Goal: Task Accomplishment & Management: Use online tool/utility

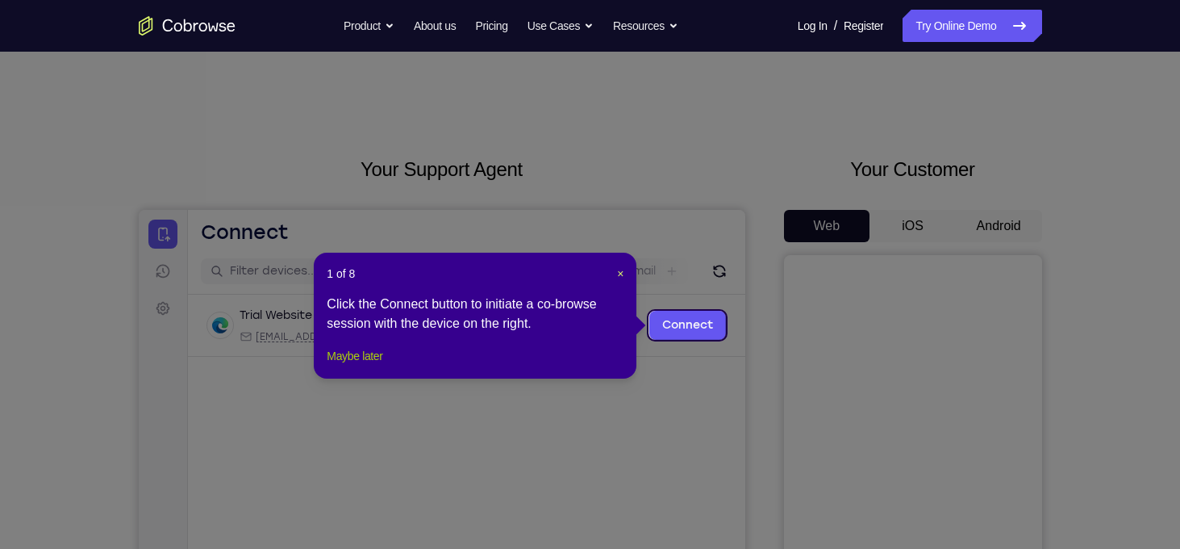
click at [366, 366] on button "Maybe later" at bounding box center [355, 355] width 56 height 19
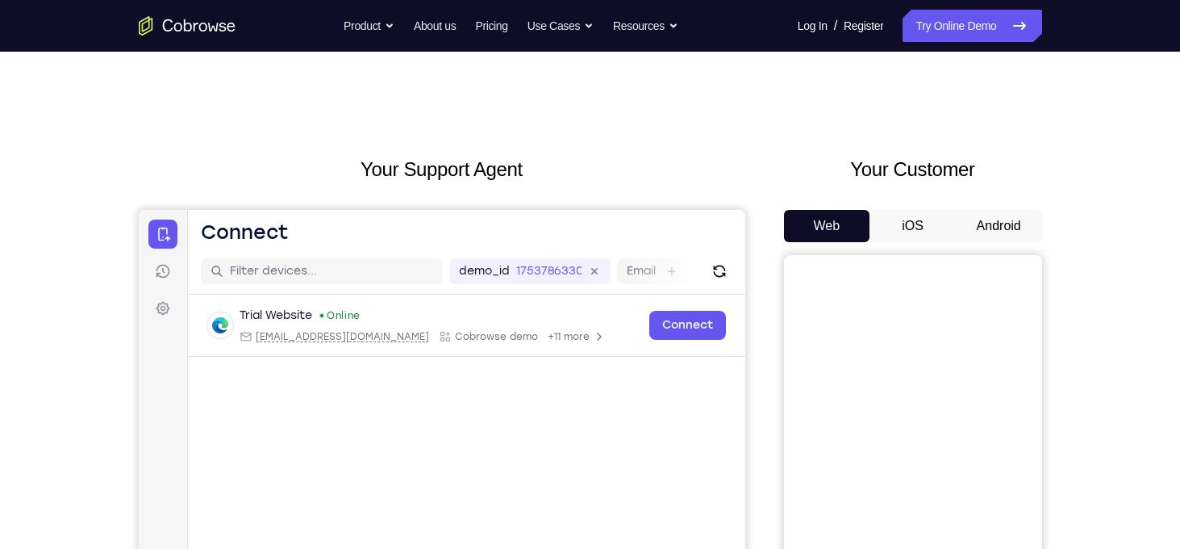
click at [1026, 231] on button "Android" at bounding box center [999, 226] width 86 height 32
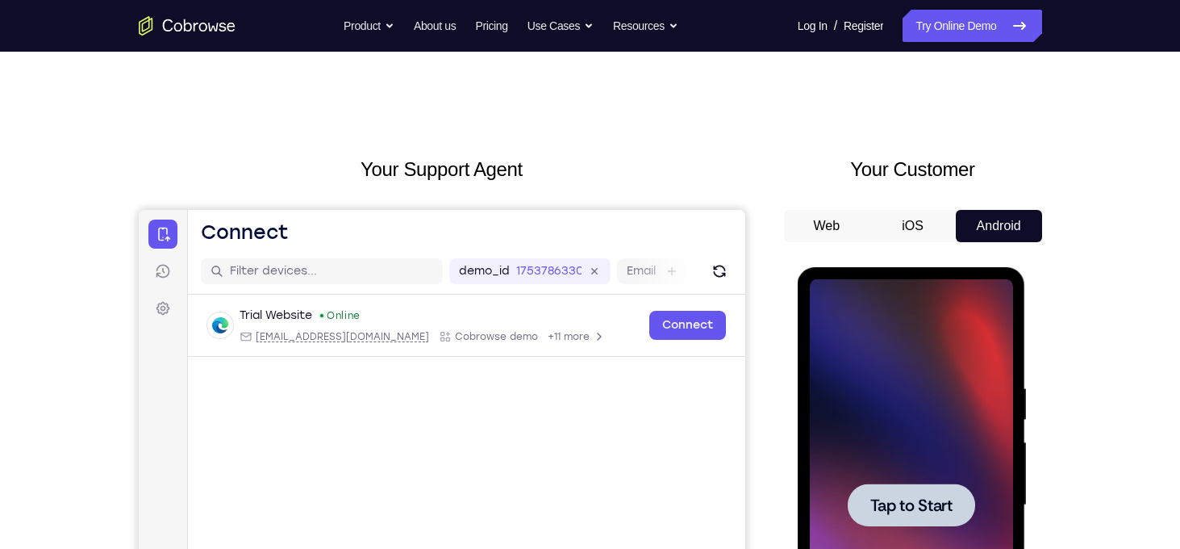
click at [879, 432] on div at bounding box center [911, 505] width 203 height 452
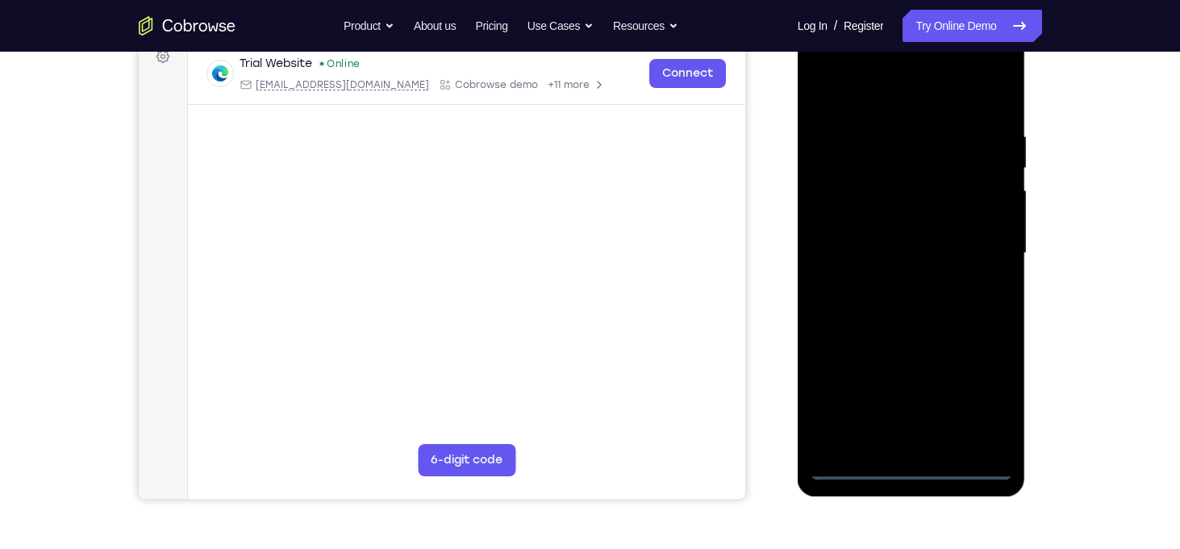
scroll to position [255, 0]
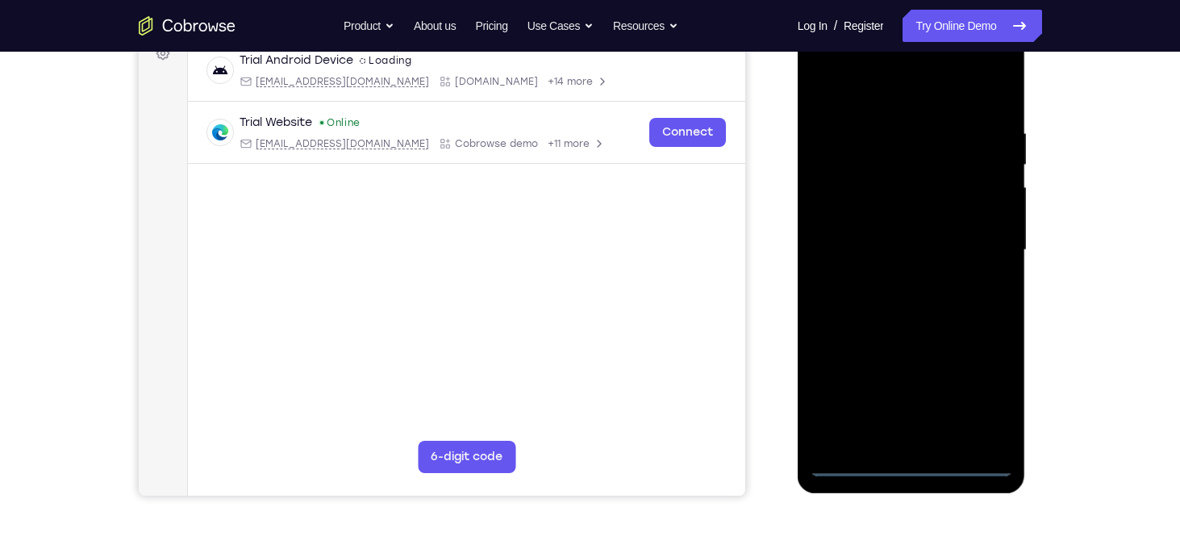
click at [910, 463] on div at bounding box center [911, 250] width 203 height 452
click at [981, 399] on div at bounding box center [911, 250] width 203 height 452
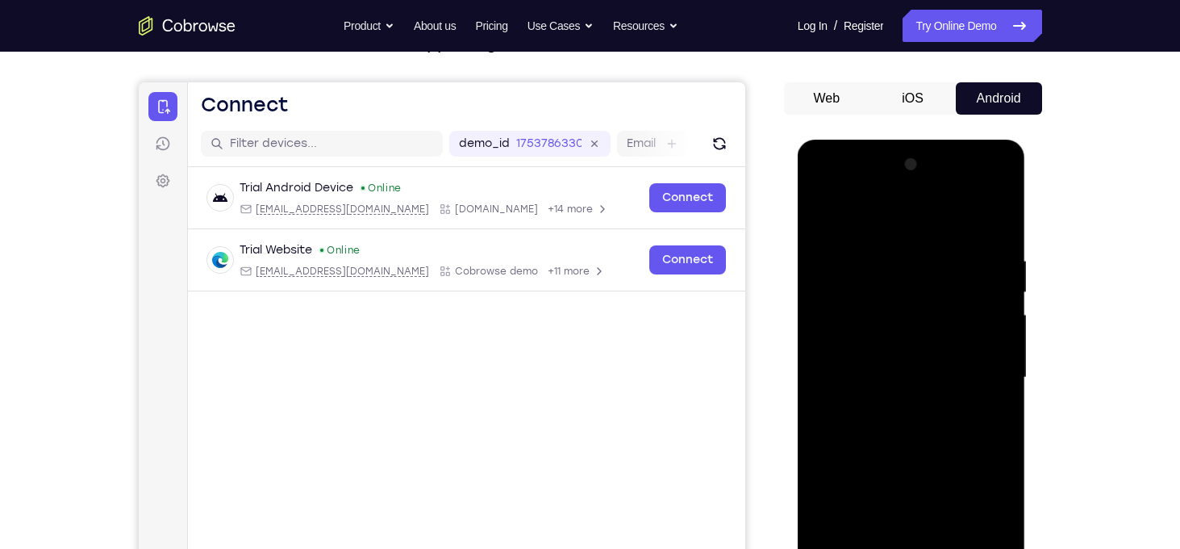
scroll to position [126, 0]
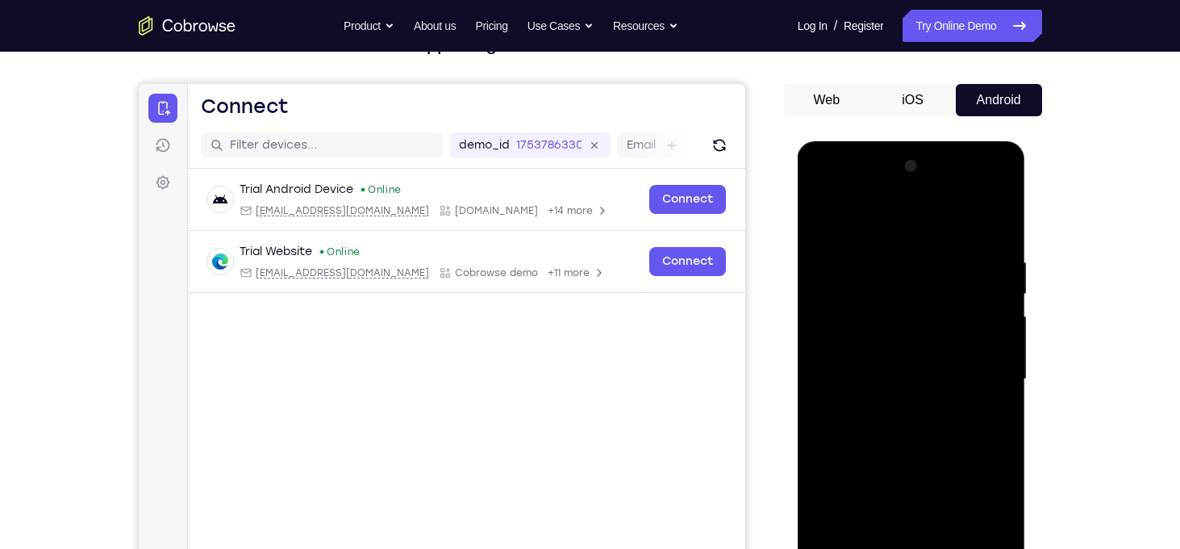
click at [877, 228] on div at bounding box center [911, 379] width 203 height 452
click at [976, 371] on div at bounding box center [911, 379] width 203 height 452
click at [896, 411] on div at bounding box center [911, 379] width 203 height 452
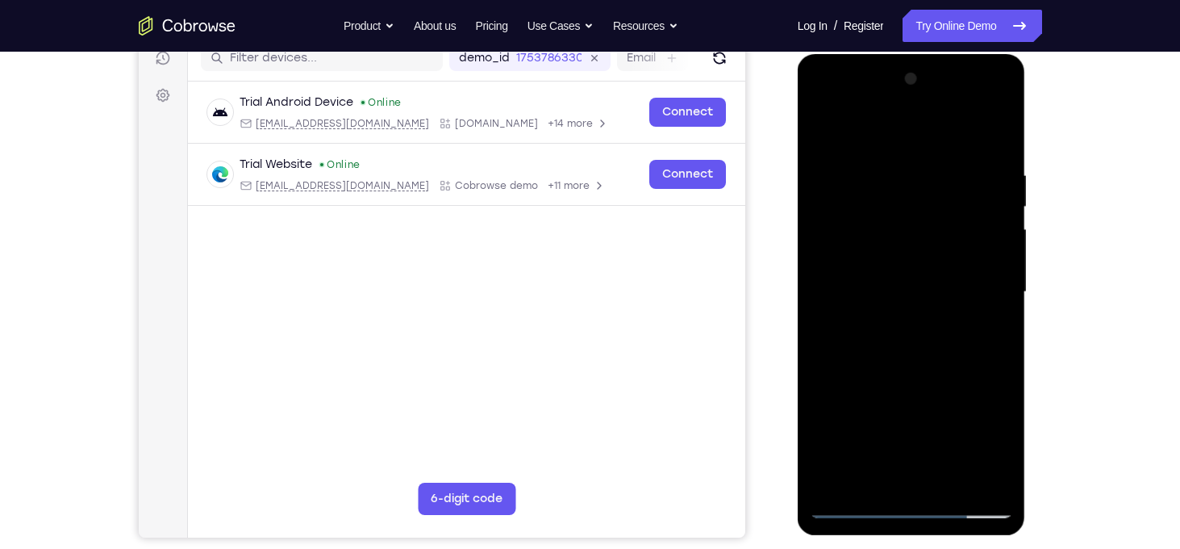
scroll to position [214, 0]
click at [911, 258] on div at bounding box center [911, 291] width 203 height 452
click at [893, 276] on div at bounding box center [911, 291] width 203 height 452
click at [906, 322] on div at bounding box center [911, 291] width 203 height 452
click at [915, 252] on div at bounding box center [911, 291] width 203 height 452
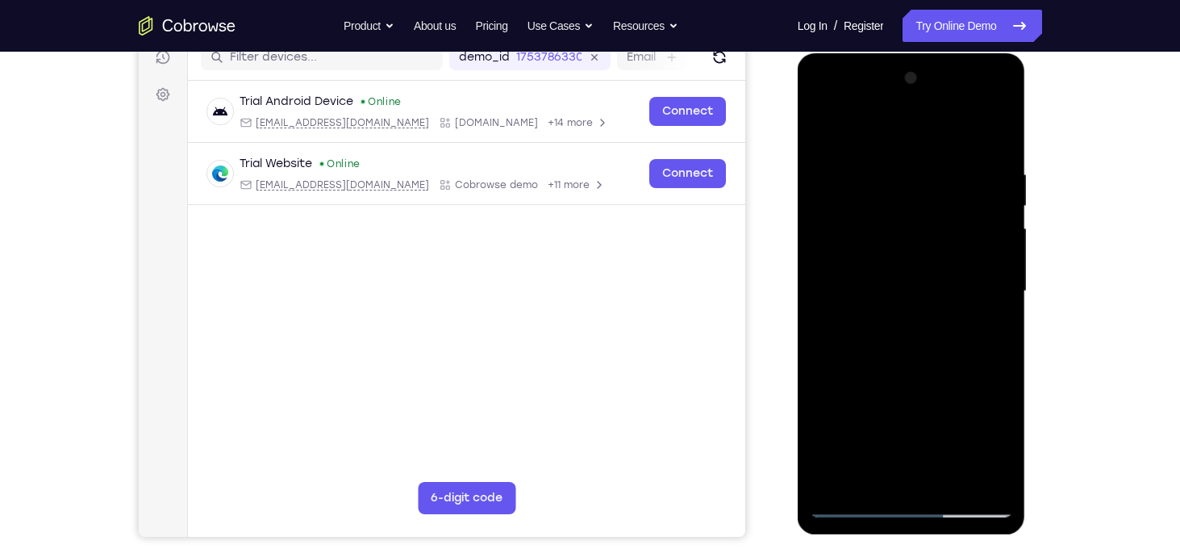
click at [955, 481] on div at bounding box center [911, 291] width 203 height 452
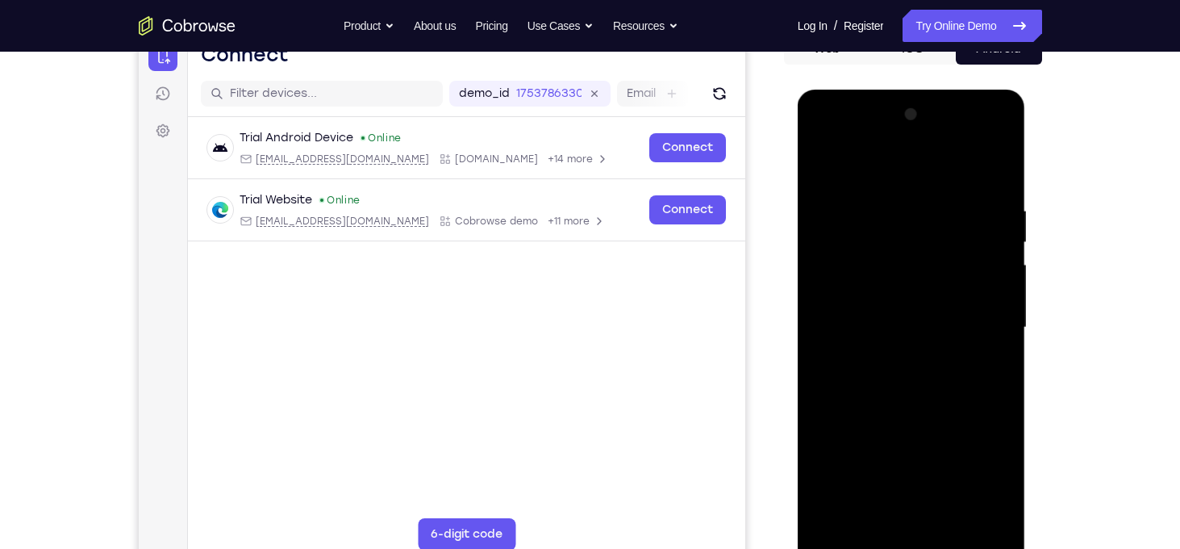
scroll to position [172, 0]
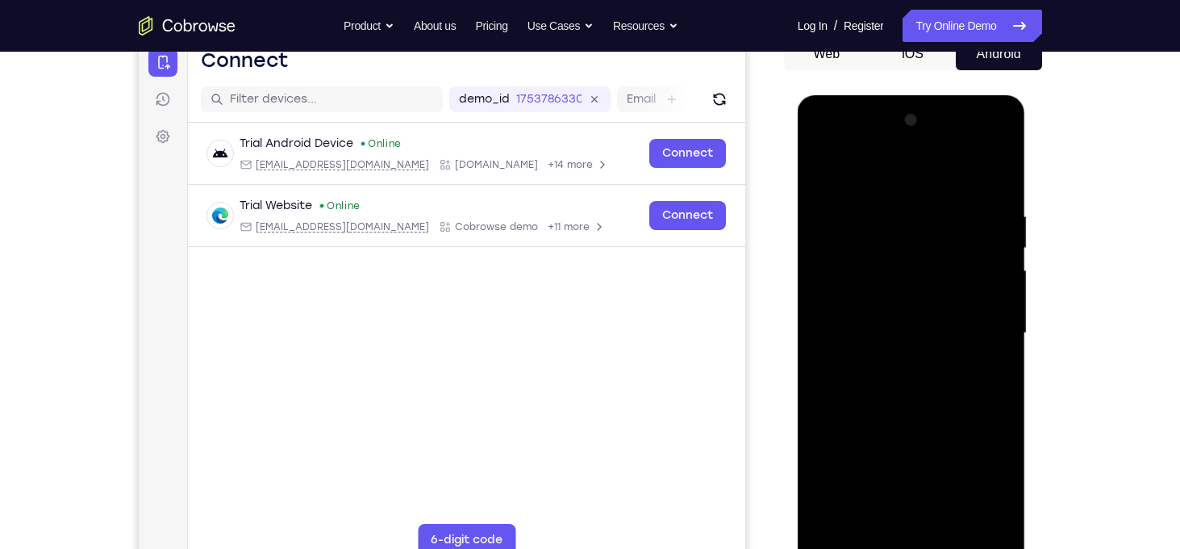
click at [919, 421] on div at bounding box center [911, 333] width 203 height 452
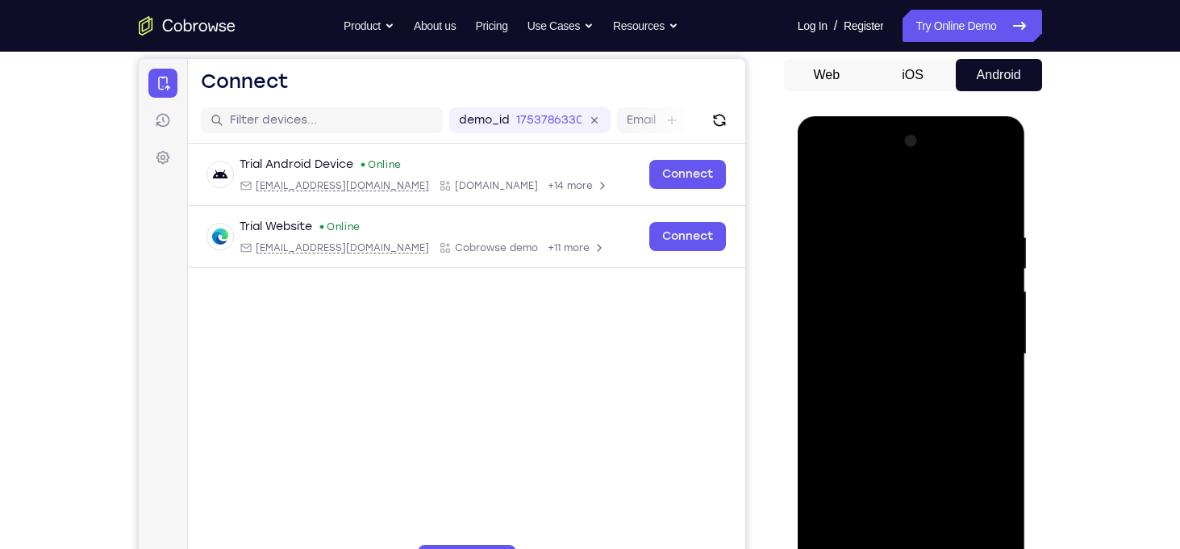
scroll to position [148, 0]
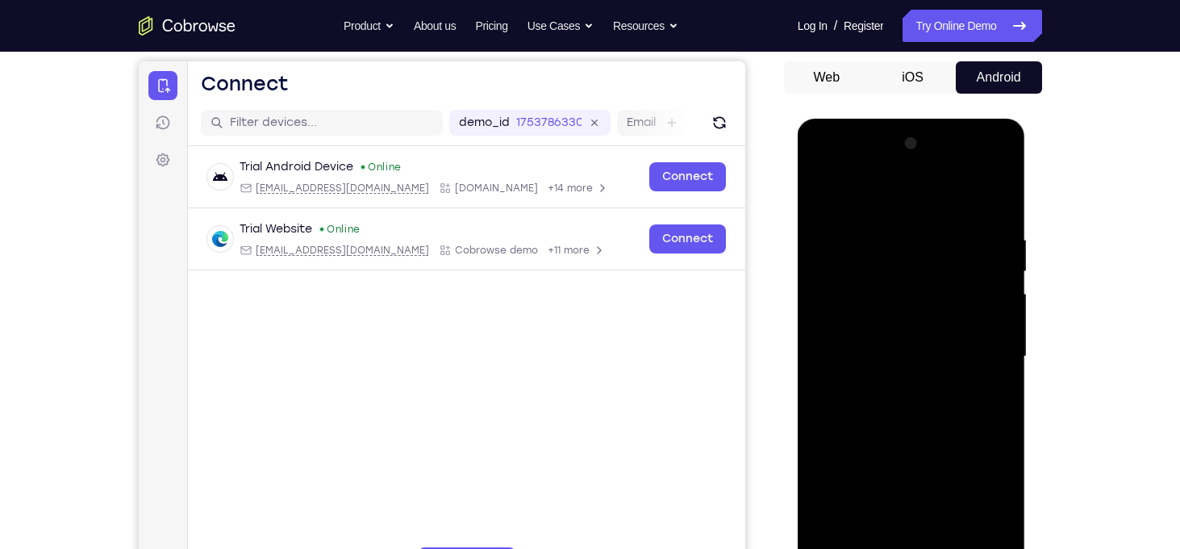
drag, startPoint x: 905, startPoint y: 200, endPoint x: 905, endPoint y: 143, distance: 57.3
click at [905, 143] on div at bounding box center [911, 357] width 203 height 452
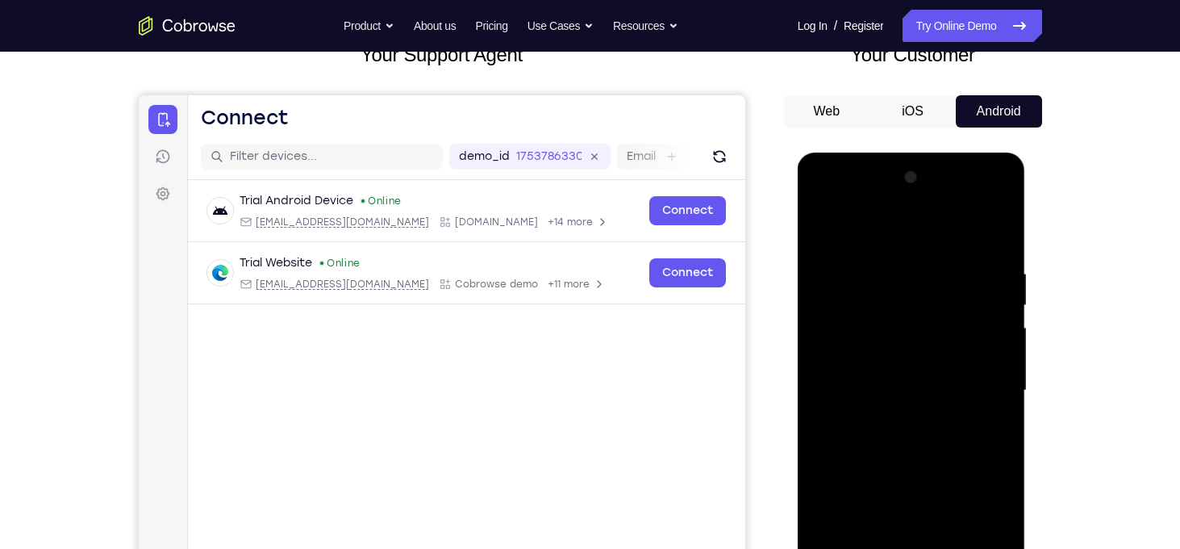
scroll to position [114, 0]
click at [881, 380] on div at bounding box center [911, 391] width 203 height 452
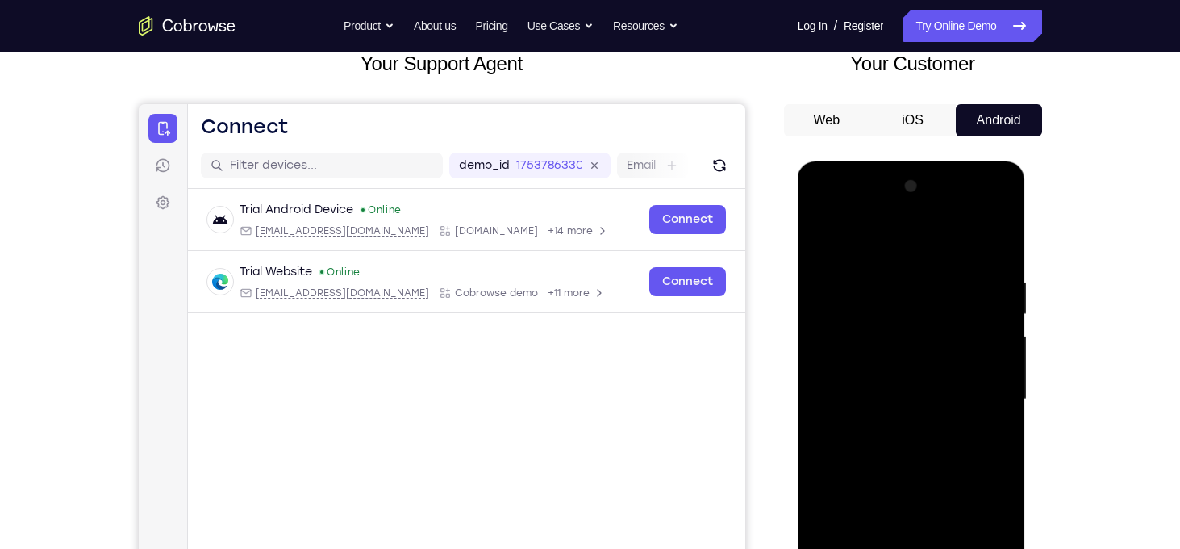
scroll to position [100, 0]
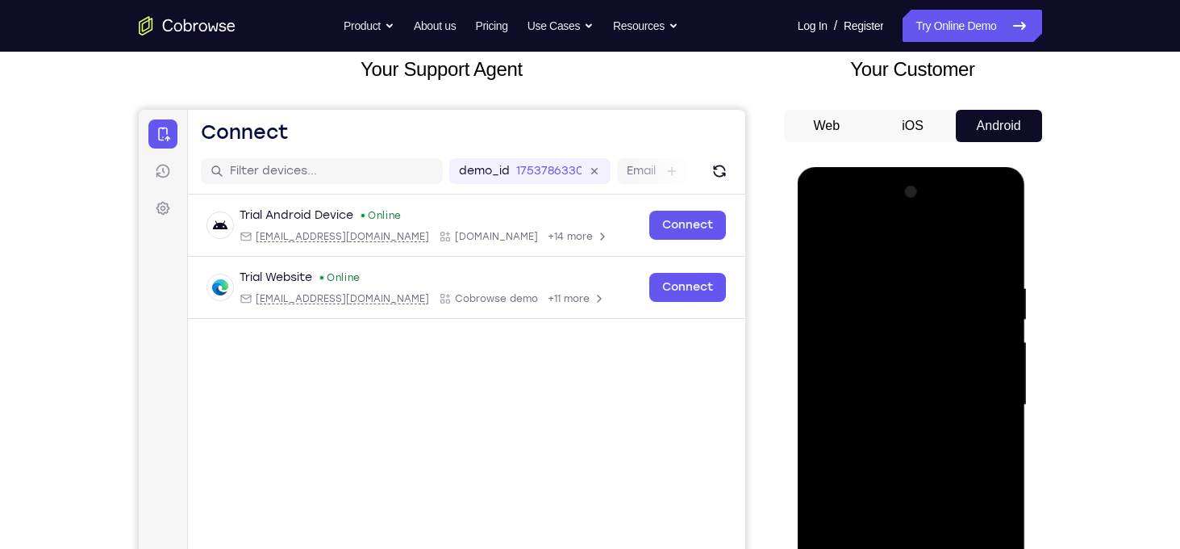
click at [821, 249] on div at bounding box center [911, 405] width 203 height 452
click at [915, 394] on div at bounding box center [911, 405] width 203 height 452
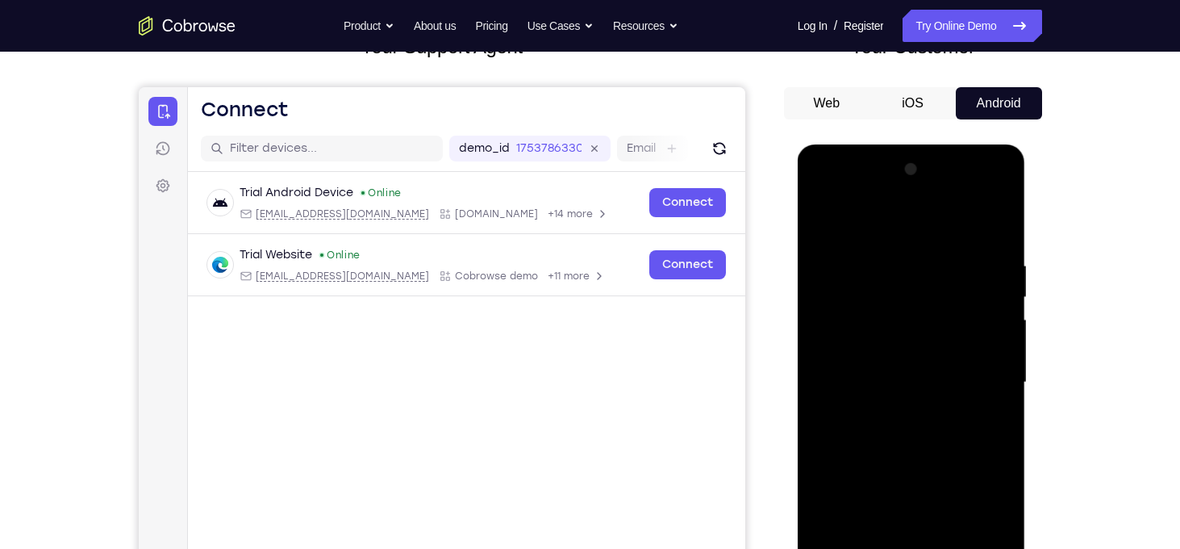
scroll to position [119, 0]
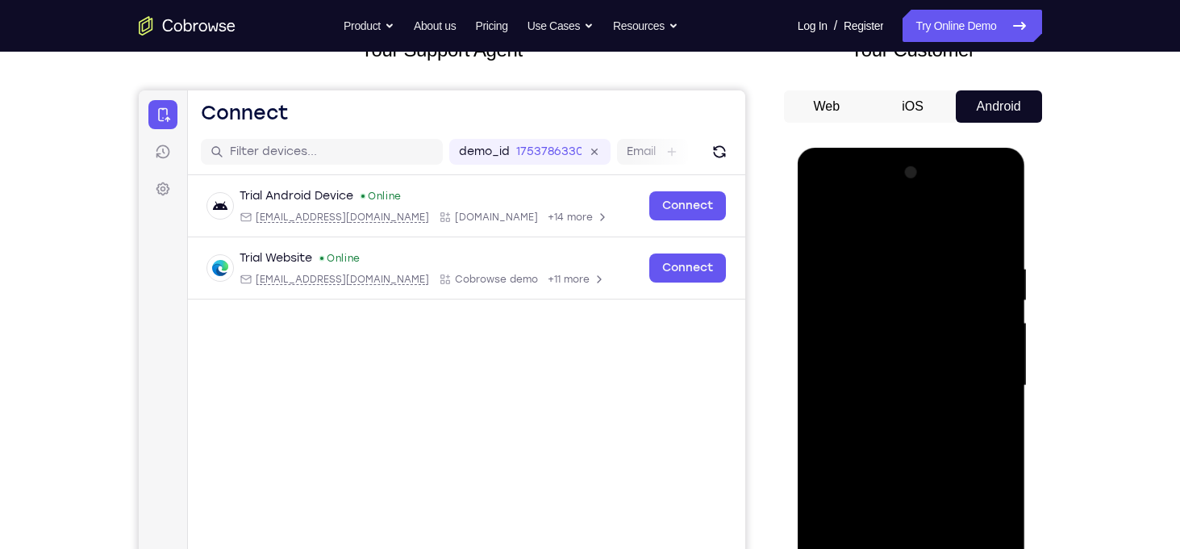
click at [824, 232] on div at bounding box center [911, 386] width 203 height 452
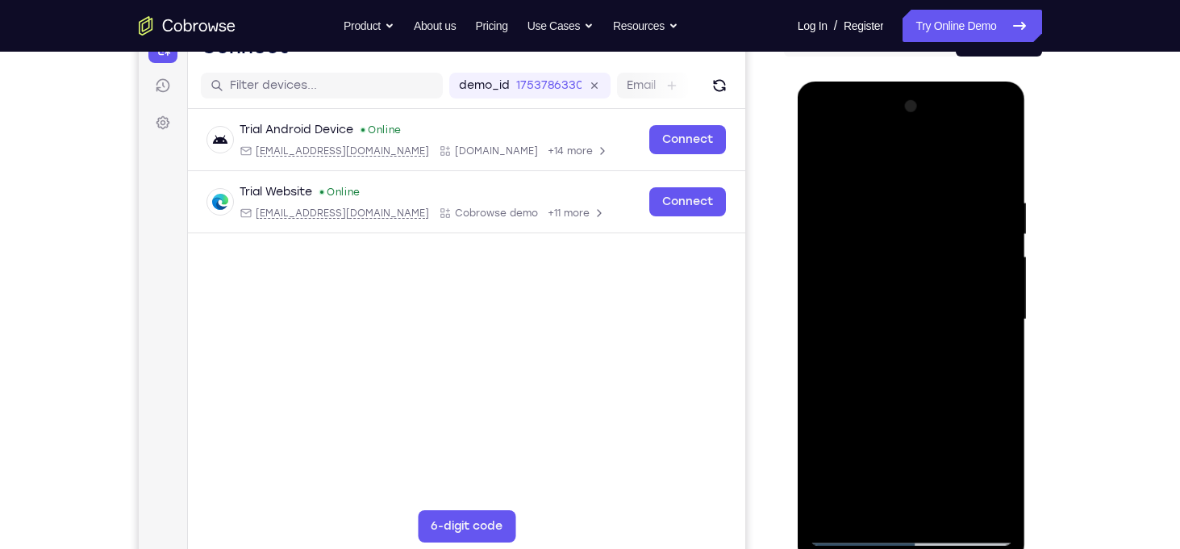
scroll to position [186, 0]
click at [891, 354] on div at bounding box center [911, 319] width 203 height 452
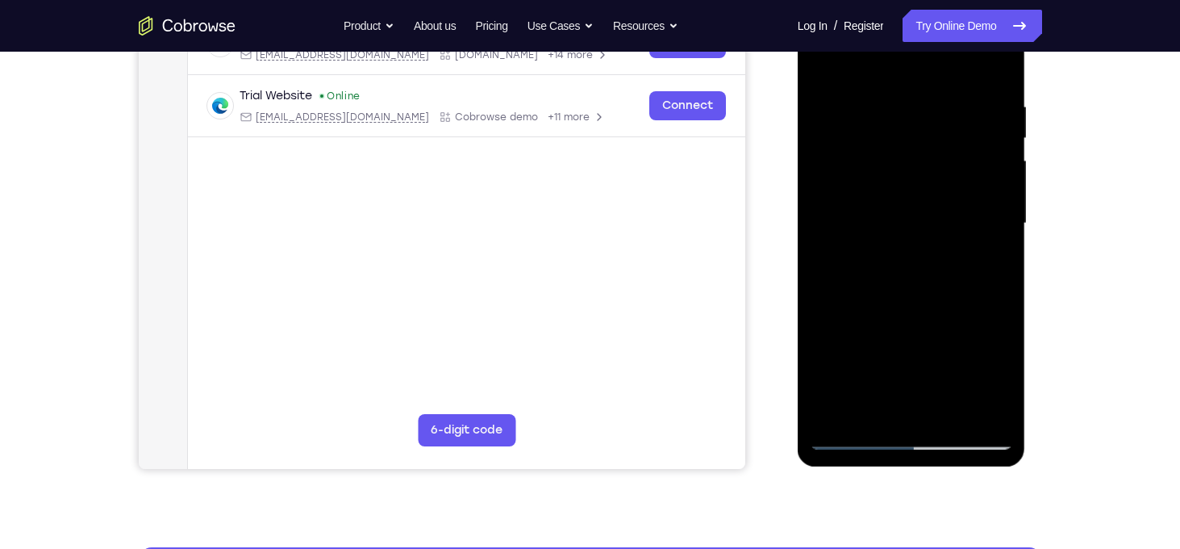
scroll to position [271, 0]
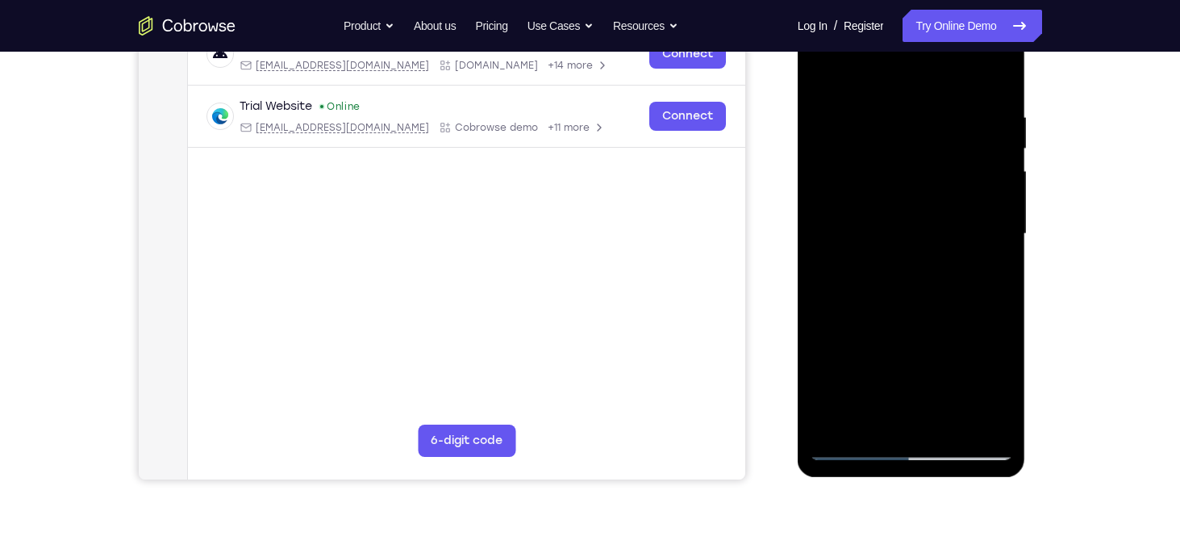
click at [871, 425] on div at bounding box center [911, 234] width 203 height 452
click at [960, 330] on div at bounding box center [911, 234] width 203 height 452
click at [992, 261] on div at bounding box center [911, 234] width 203 height 452
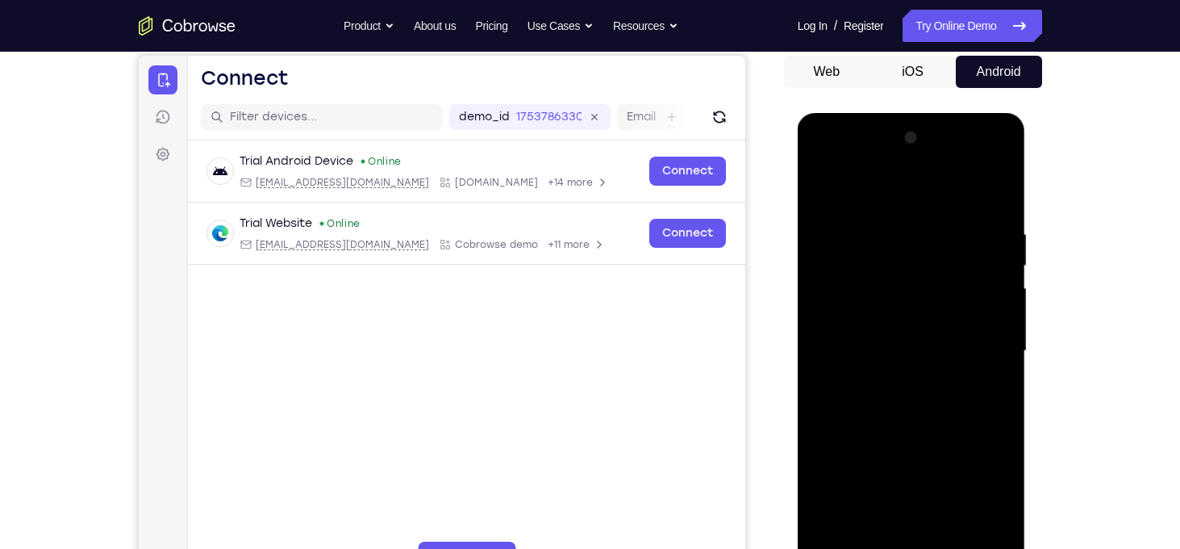
scroll to position [136, 0]
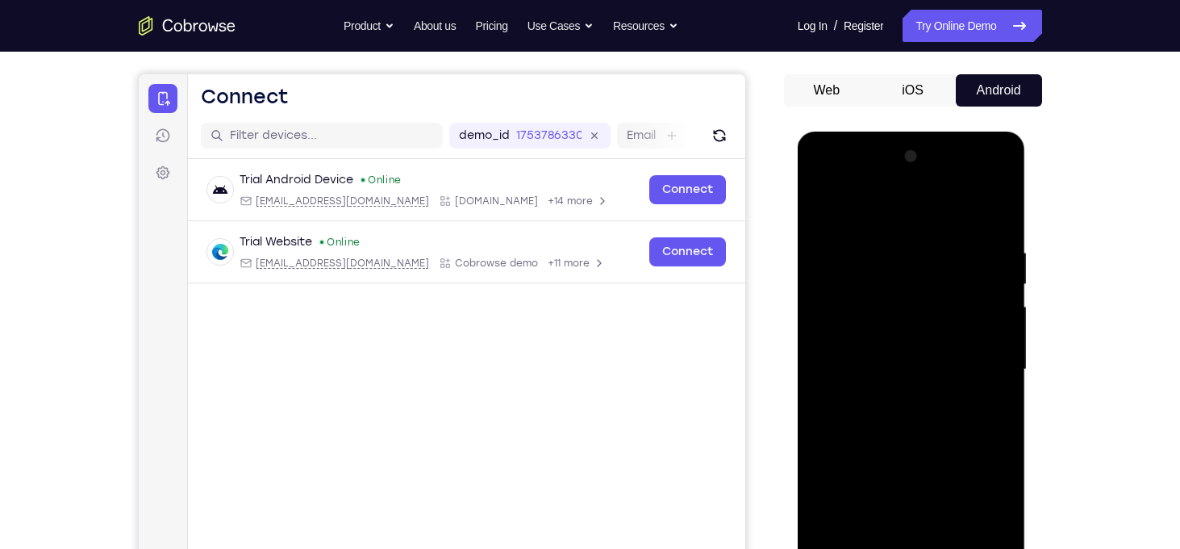
click at [821, 211] on div at bounding box center [911, 370] width 203 height 452
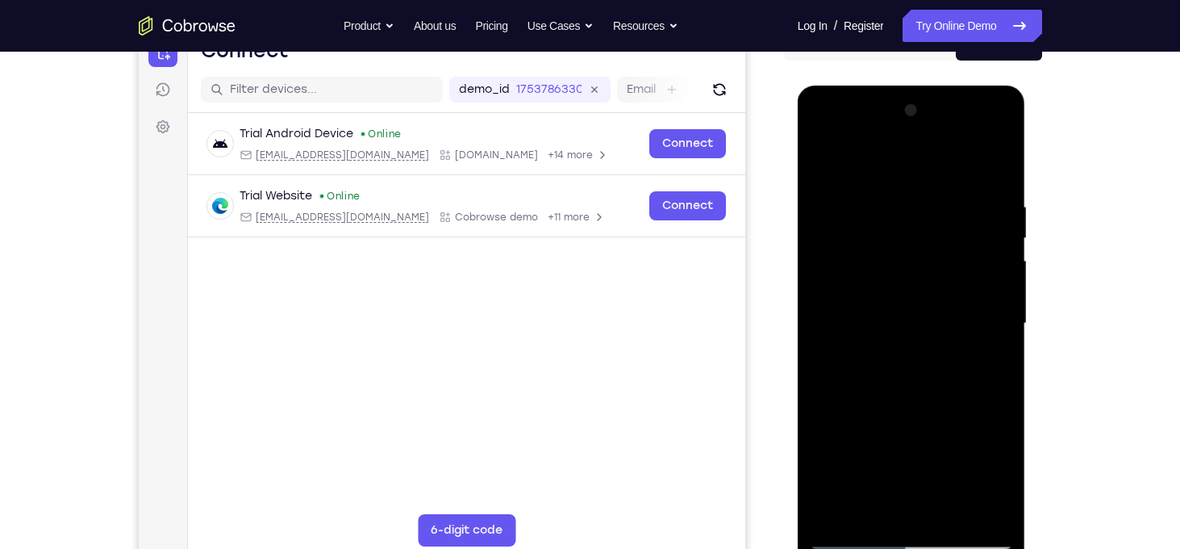
scroll to position [186, 0]
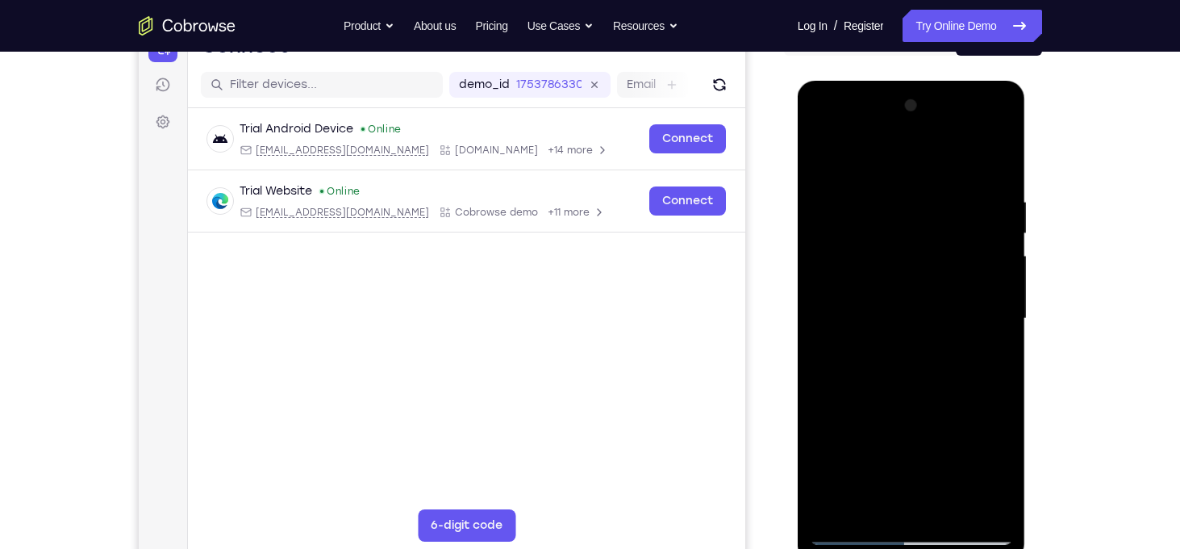
click at [902, 373] on div at bounding box center [911, 319] width 203 height 452
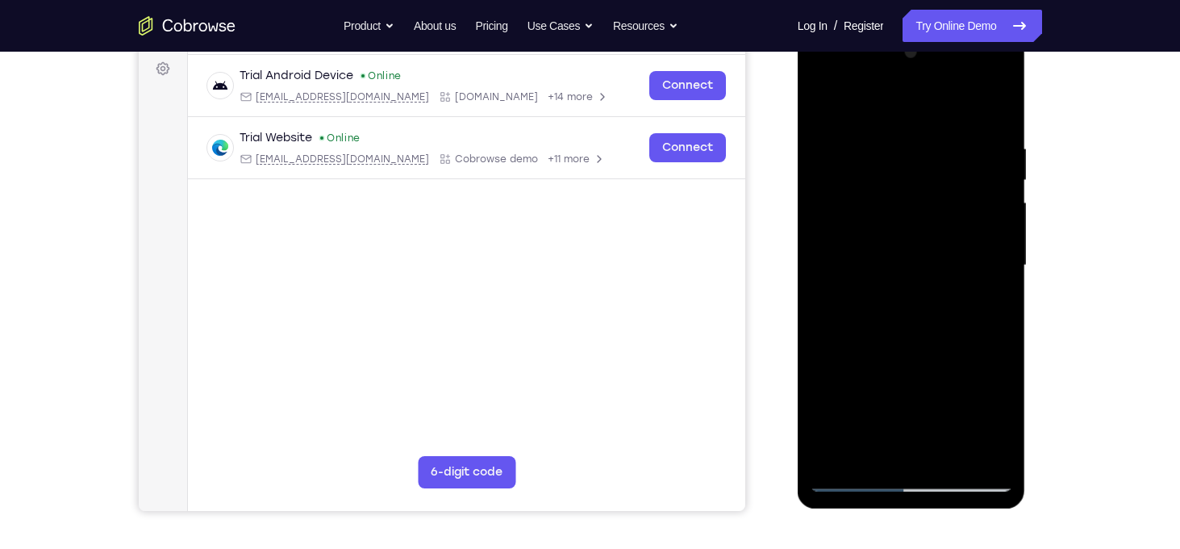
scroll to position [241, 0]
click at [872, 449] on div at bounding box center [911, 264] width 203 height 452
click at [825, 356] on div at bounding box center [911, 264] width 203 height 452
click at [986, 292] on div at bounding box center [911, 264] width 203 height 452
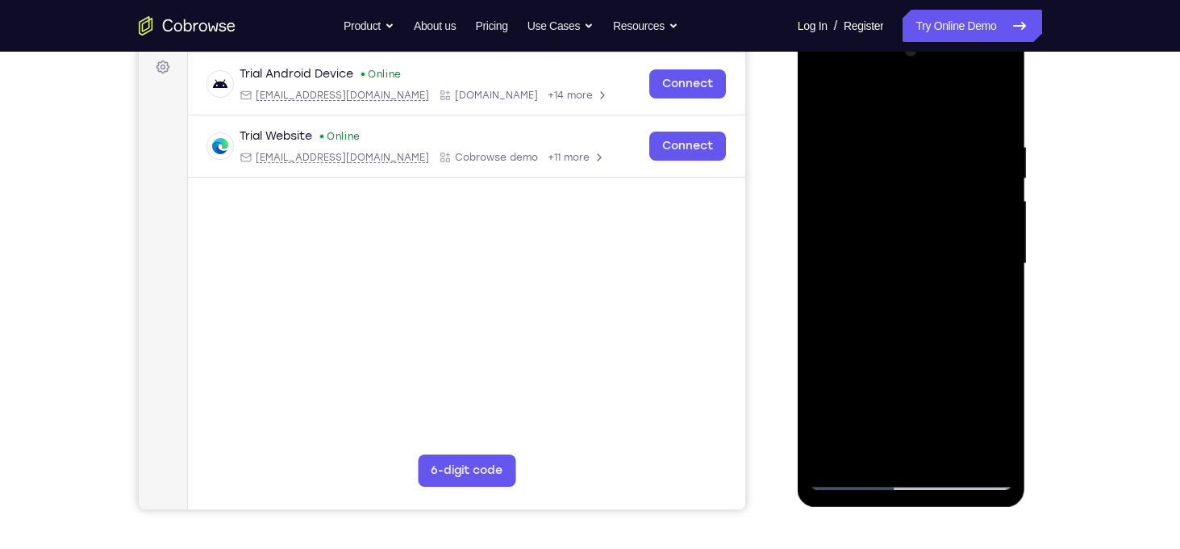
scroll to position [224, 0]
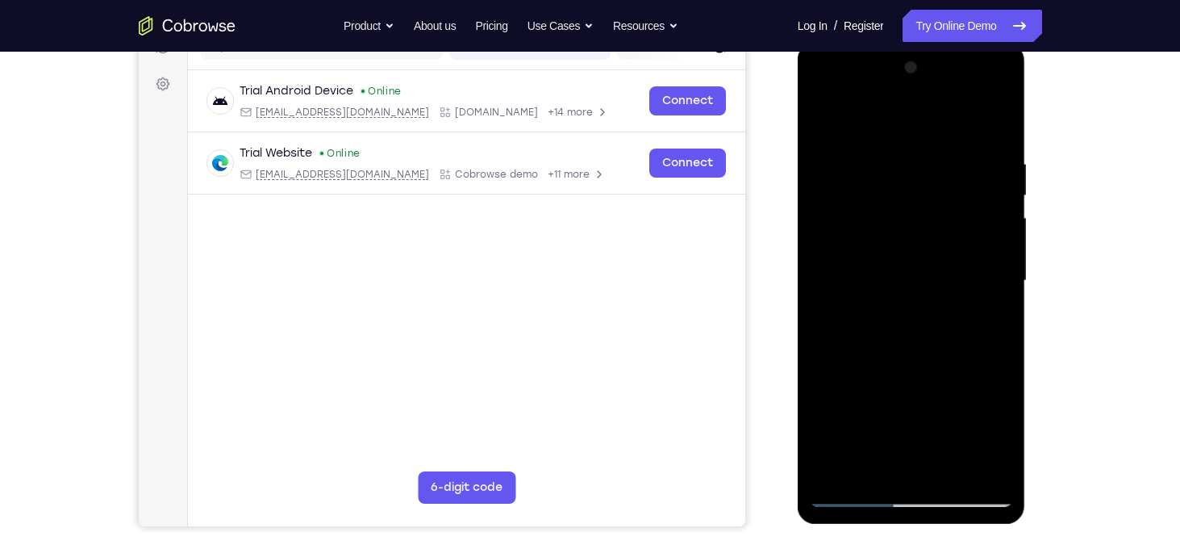
click at [974, 242] on div at bounding box center [911, 281] width 203 height 452
click at [985, 381] on div at bounding box center [911, 281] width 203 height 452
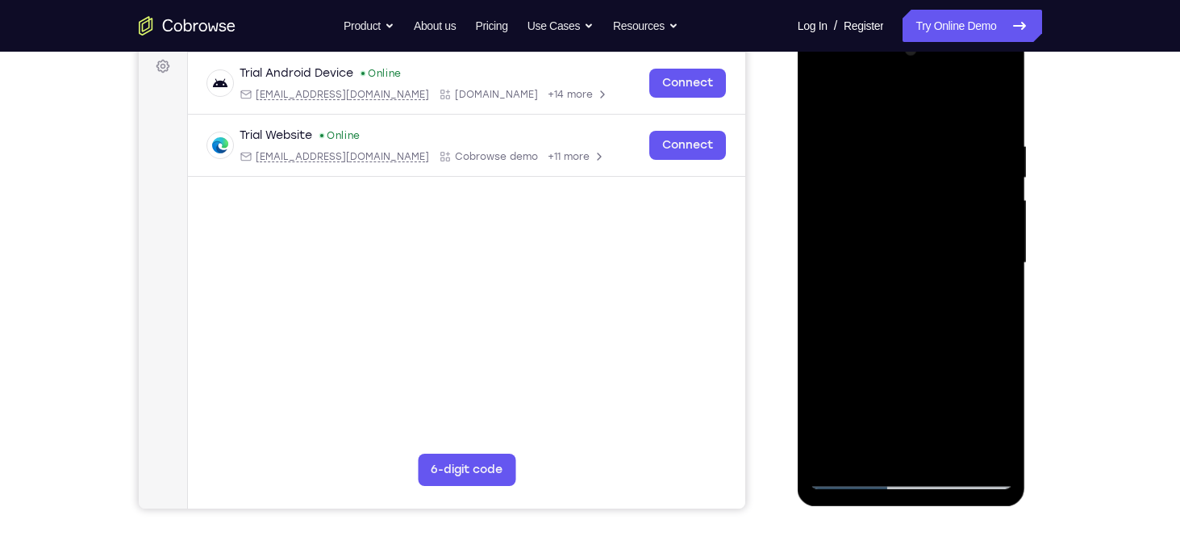
click at [873, 446] on div at bounding box center [911, 263] width 203 height 452
click at [818, 355] on div at bounding box center [911, 263] width 203 height 452
click at [992, 295] on div at bounding box center [911, 263] width 203 height 452
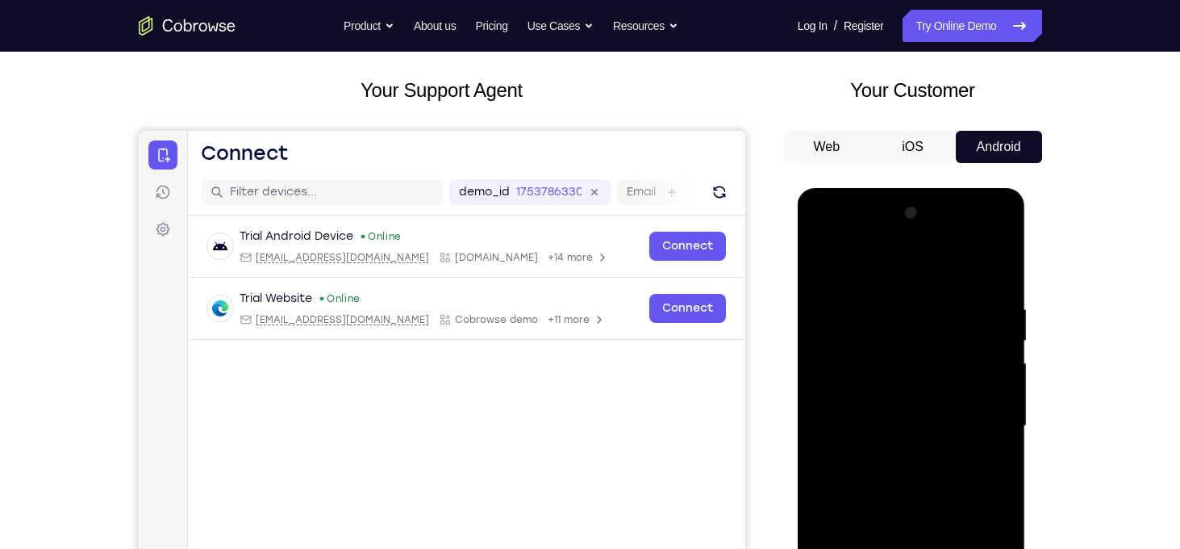
scroll to position [78, 0]
click at [894, 265] on div at bounding box center [911, 427] width 203 height 452
click at [820, 256] on div at bounding box center [911, 427] width 203 height 452
click at [824, 270] on div at bounding box center [911, 427] width 203 height 452
click at [930, 378] on div at bounding box center [911, 427] width 203 height 452
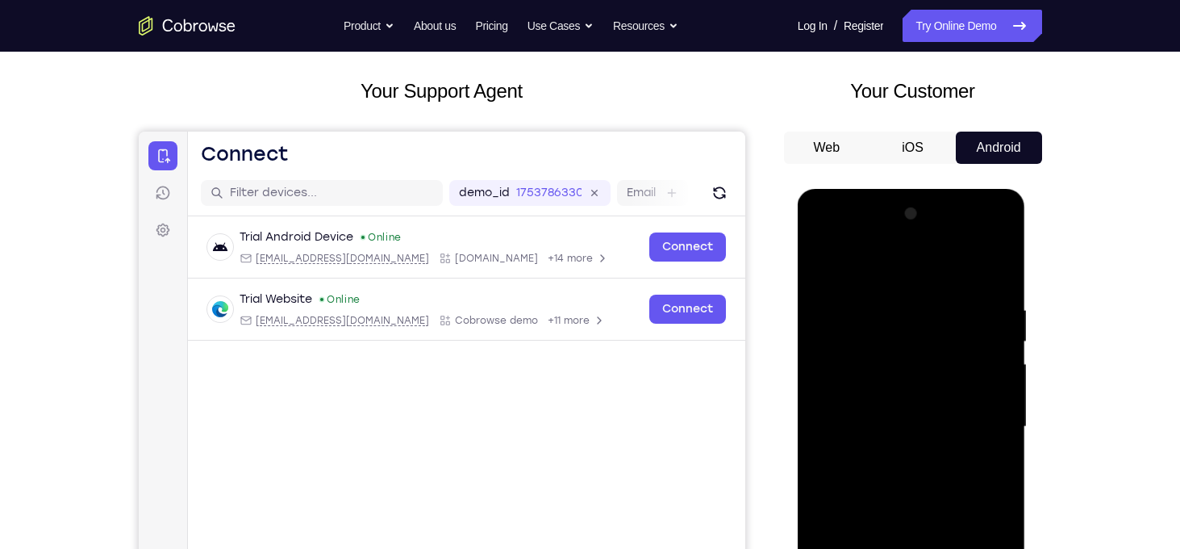
click at [825, 264] on div at bounding box center [911, 427] width 203 height 452
click at [1002, 266] on div at bounding box center [911, 427] width 203 height 452
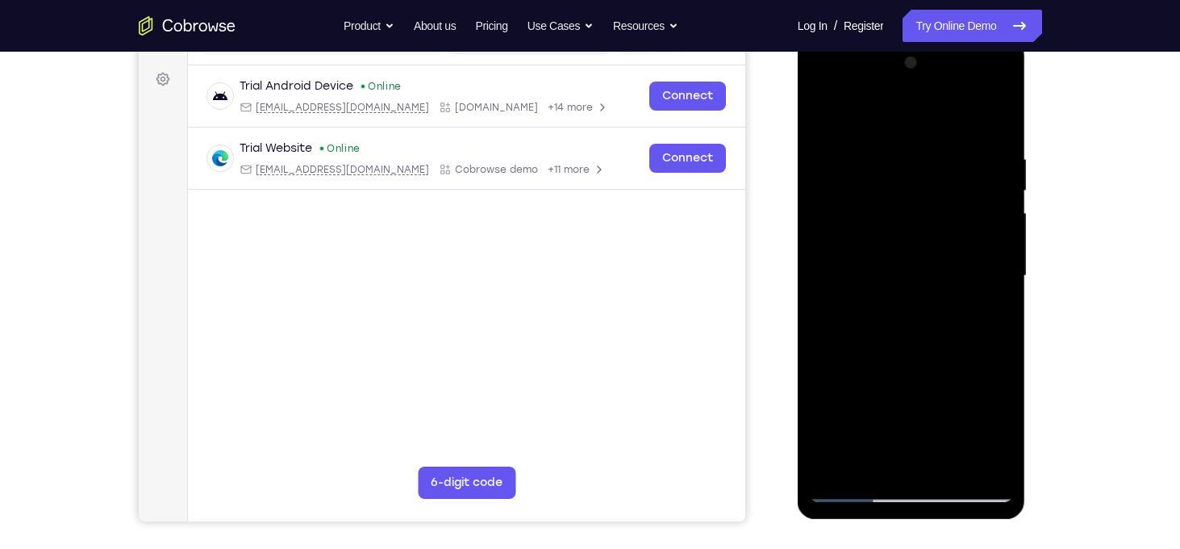
scroll to position [139, 0]
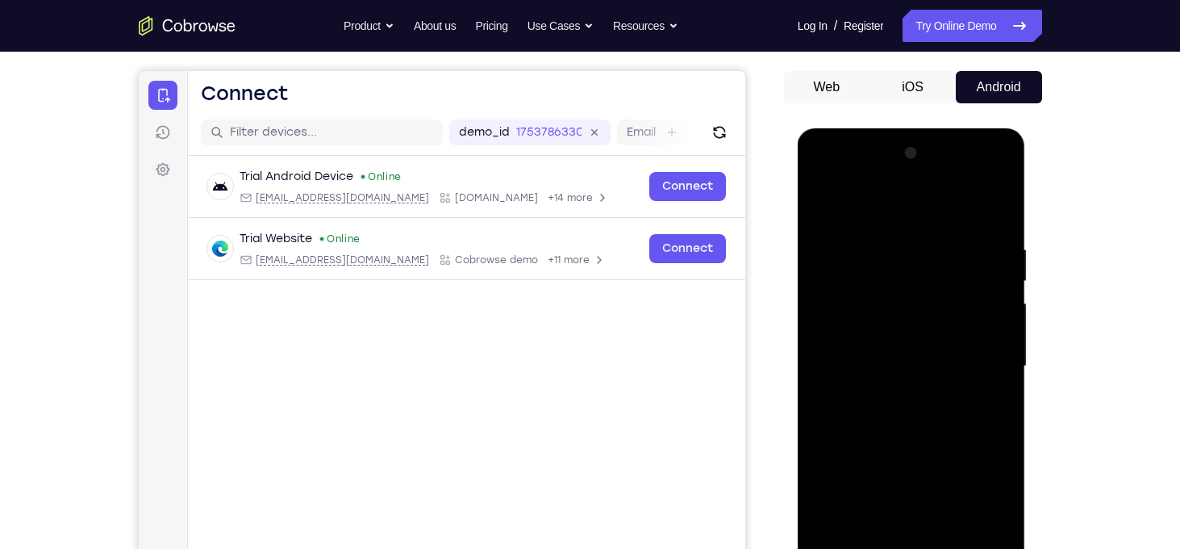
click at [913, 232] on div at bounding box center [911, 366] width 203 height 452
click at [829, 253] on div at bounding box center [911, 366] width 203 height 452
click at [934, 320] on div at bounding box center [911, 366] width 203 height 452
click at [826, 205] on div at bounding box center [911, 366] width 203 height 452
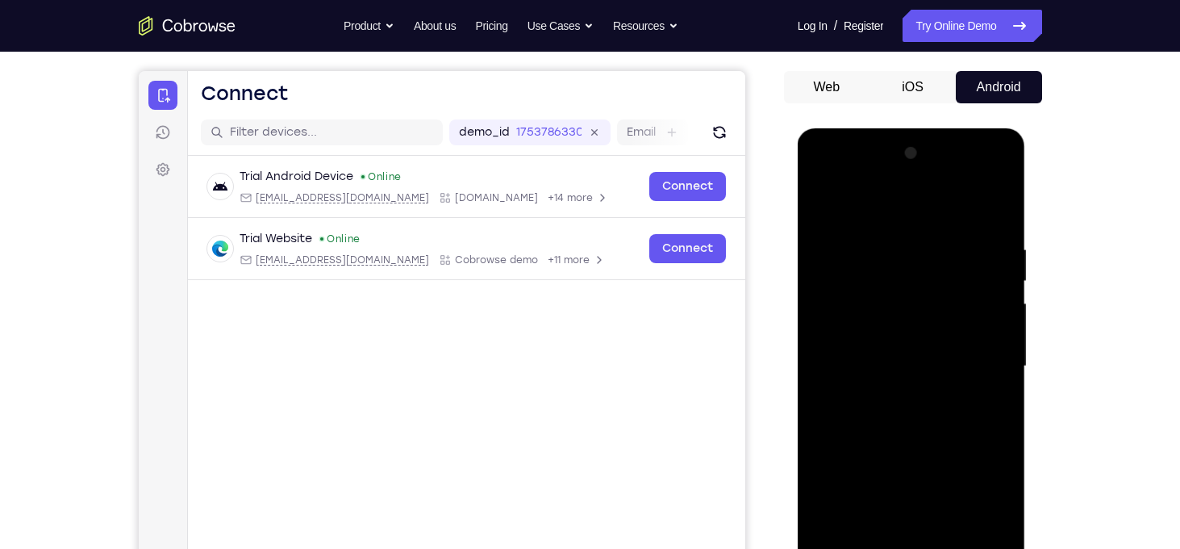
click at [989, 261] on div at bounding box center [911, 366] width 203 height 452
click at [822, 206] on div at bounding box center [911, 366] width 203 height 452
click at [825, 203] on div at bounding box center [911, 366] width 203 height 452
click at [880, 224] on div at bounding box center [911, 366] width 203 height 452
click at [970, 263] on div at bounding box center [911, 366] width 203 height 452
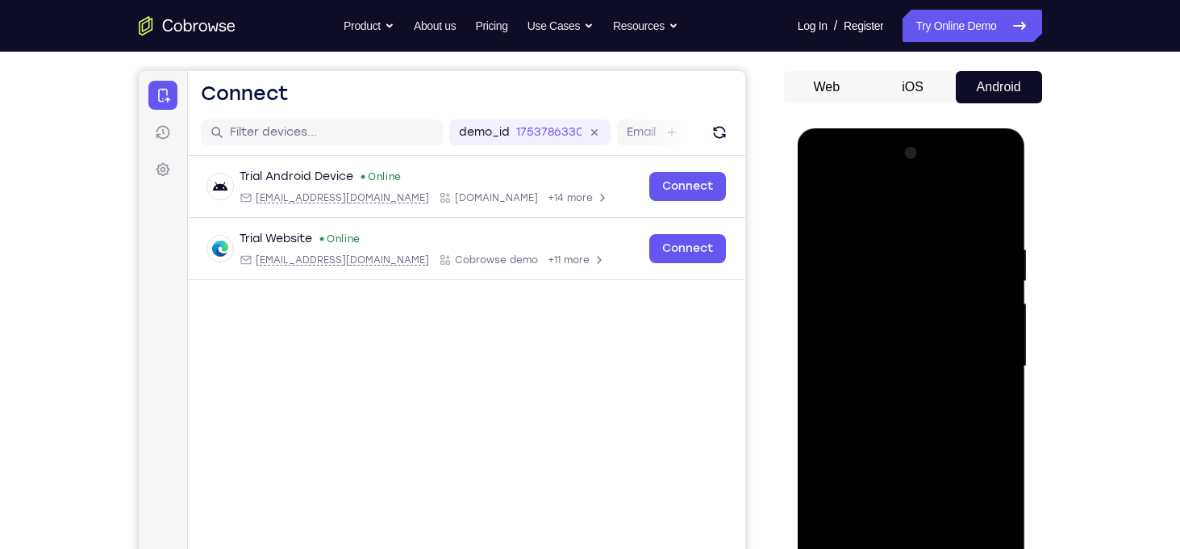
click at [970, 263] on div at bounding box center [911, 366] width 203 height 452
click at [991, 249] on div at bounding box center [911, 366] width 203 height 452
click at [994, 207] on div at bounding box center [911, 366] width 203 height 452
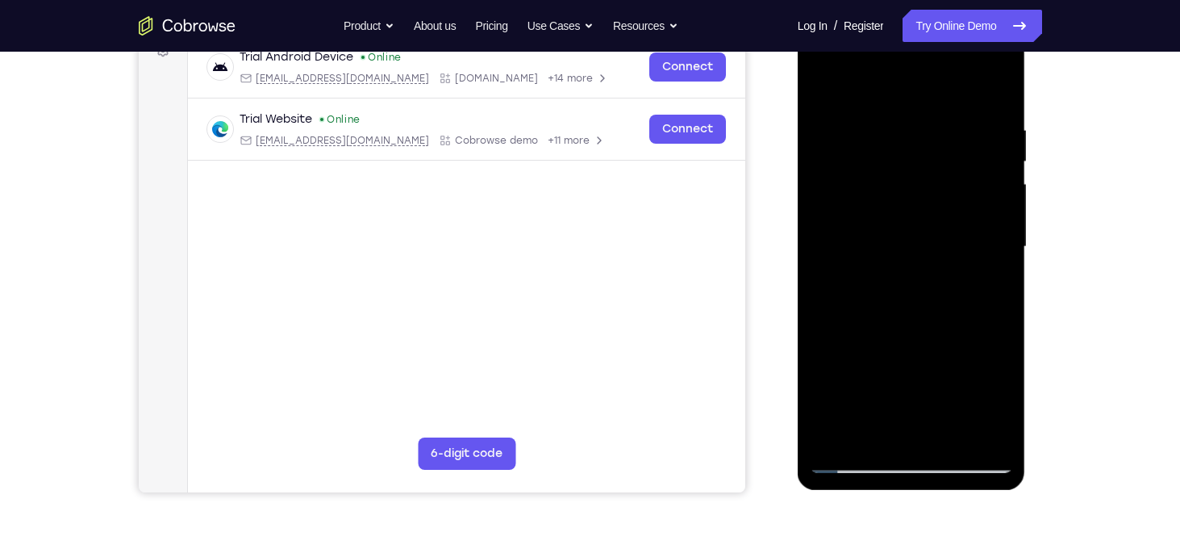
scroll to position [260, 0]
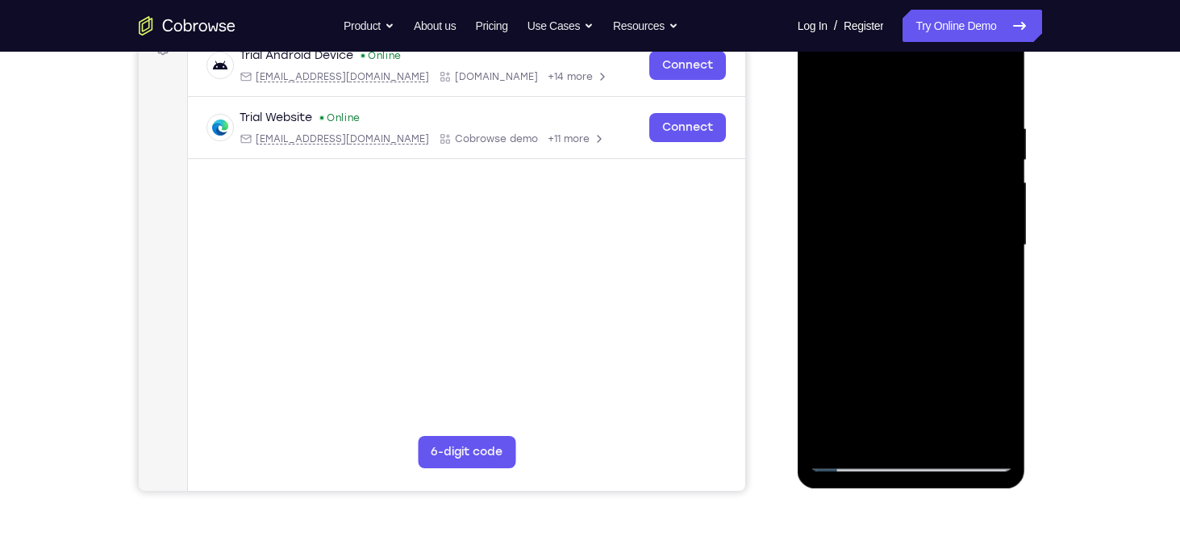
click at [949, 435] on div at bounding box center [911, 245] width 203 height 452
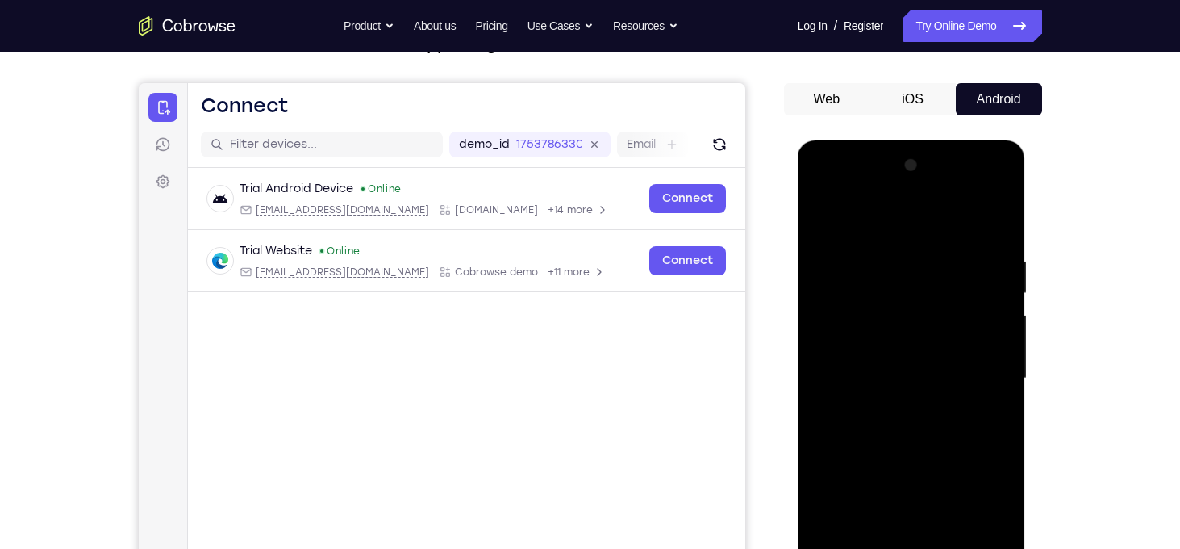
scroll to position [119, 0]
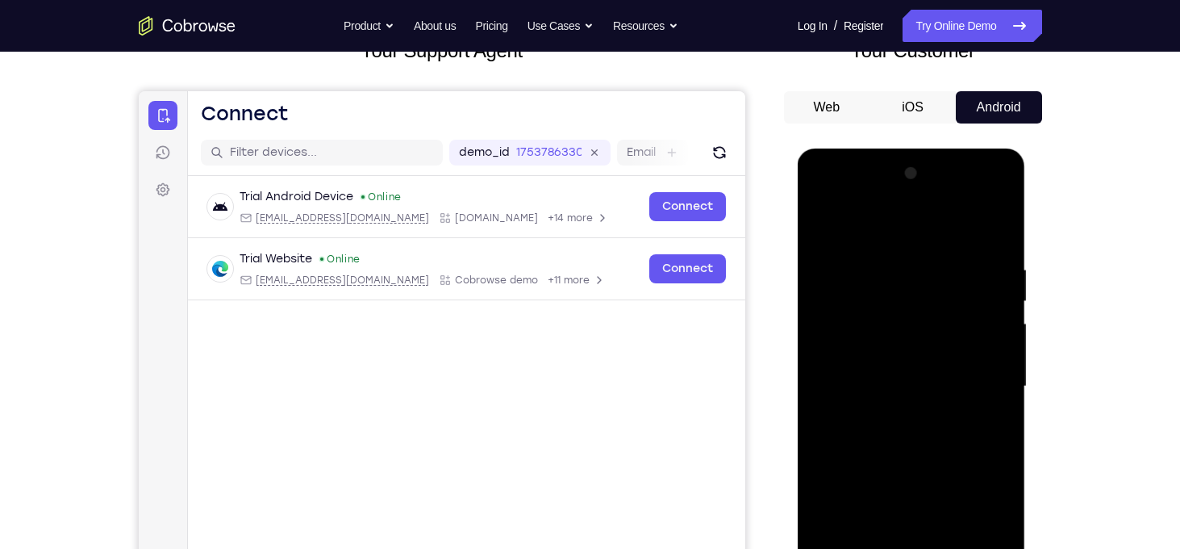
click at [848, 244] on div at bounding box center [911, 387] width 203 height 452
click at [903, 282] on div at bounding box center [911, 387] width 203 height 452
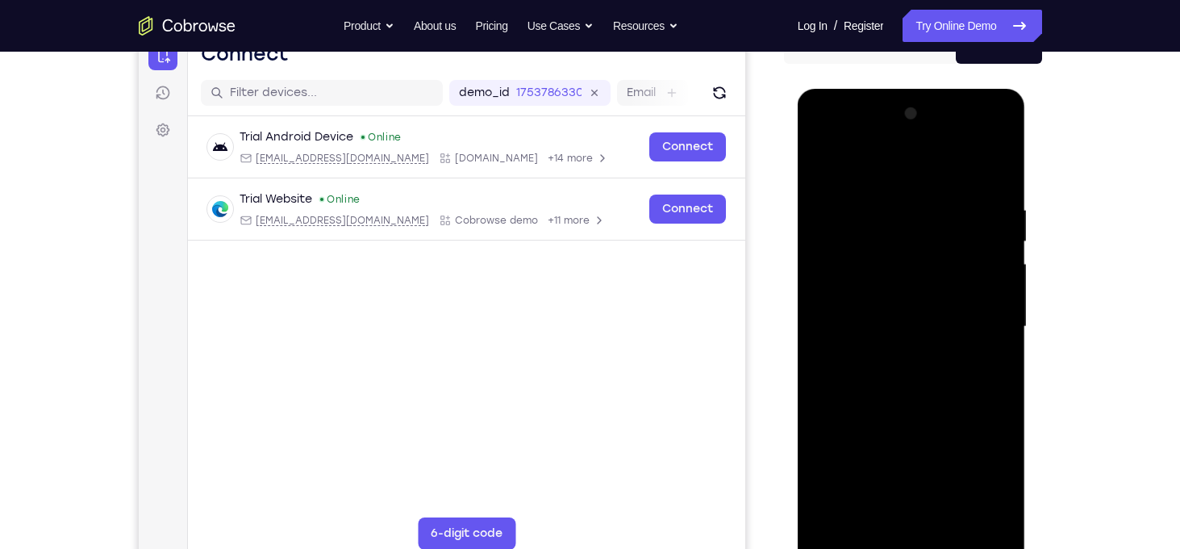
scroll to position [178, 0]
click at [876, 366] on div at bounding box center [911, 328] width 203 height 452
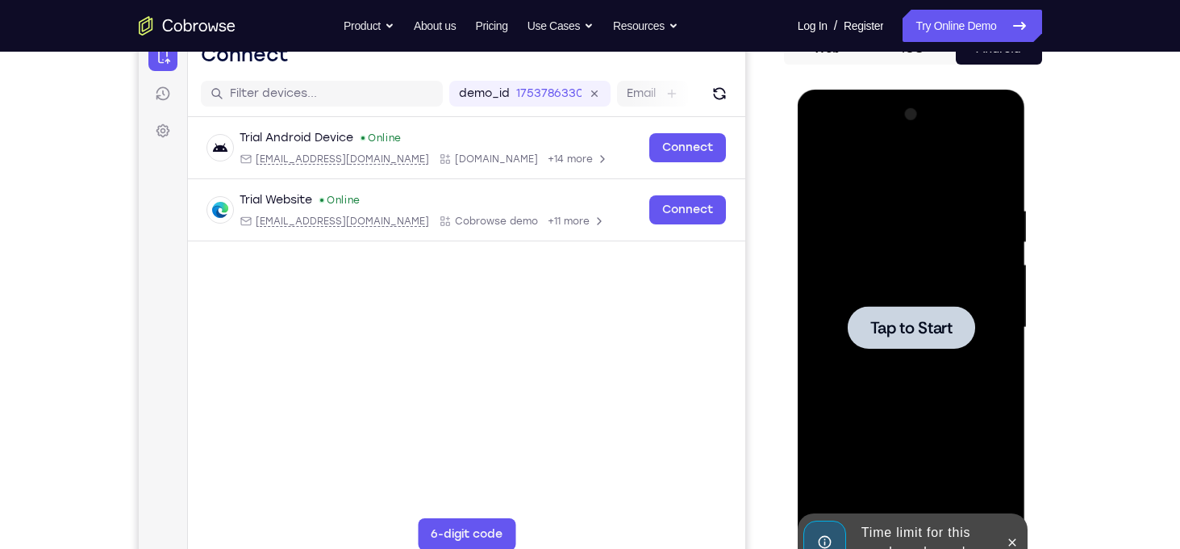
click at [882, 374] on div at bounding box center [911, 328] width 203 height 452
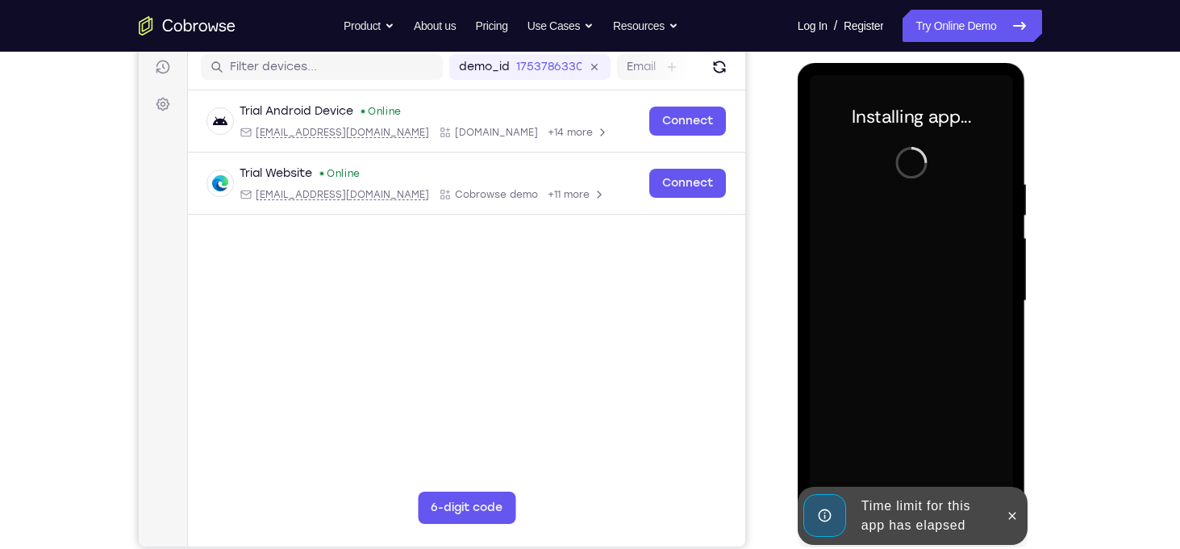
scroll to position [208, 0]
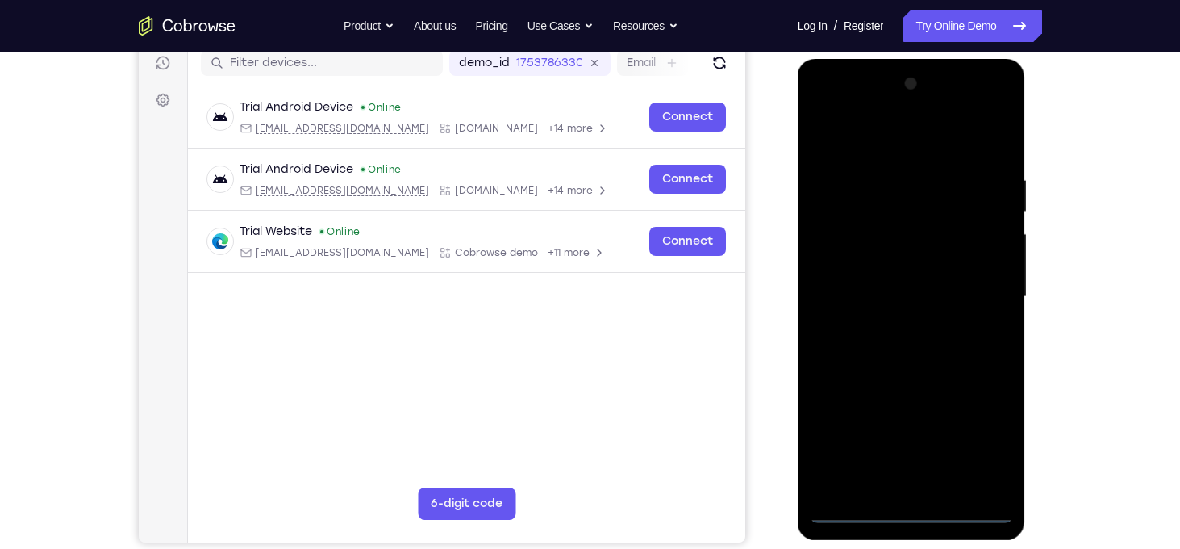
click at [913, 512] on div at bounding box center [911, 297] width 203 height 452
click at [980, 453] on div at bounding box center [911, 297] width 203 height 452
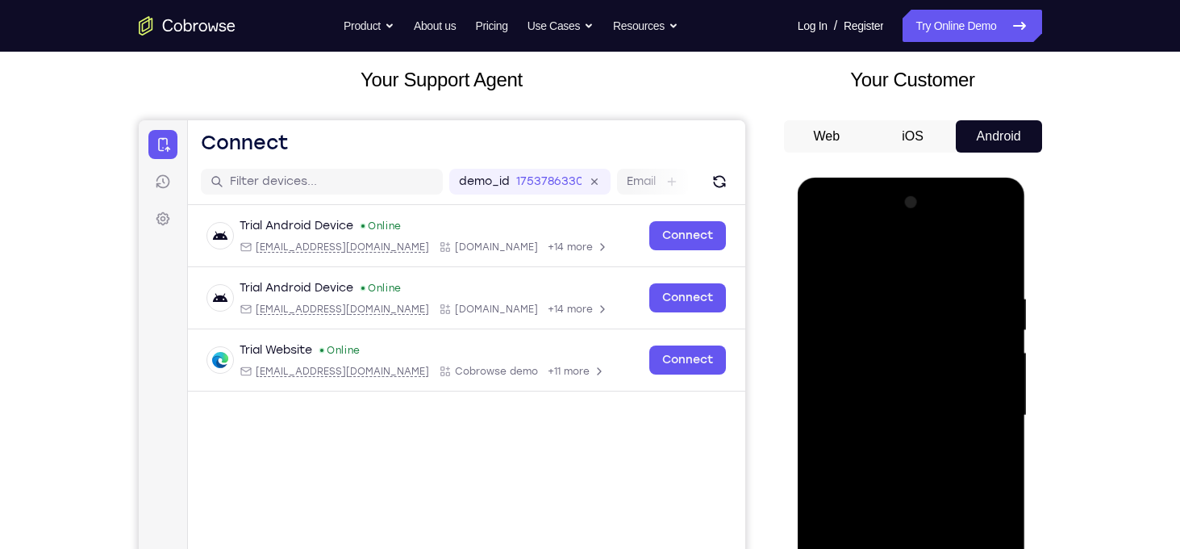
scroll to position [89, 0]
click at [895, 265] on div at bounding box center [911, 416] width 203 height 452
click at [977, 411] on div at bounding box center [911, 416] width 203 height 452
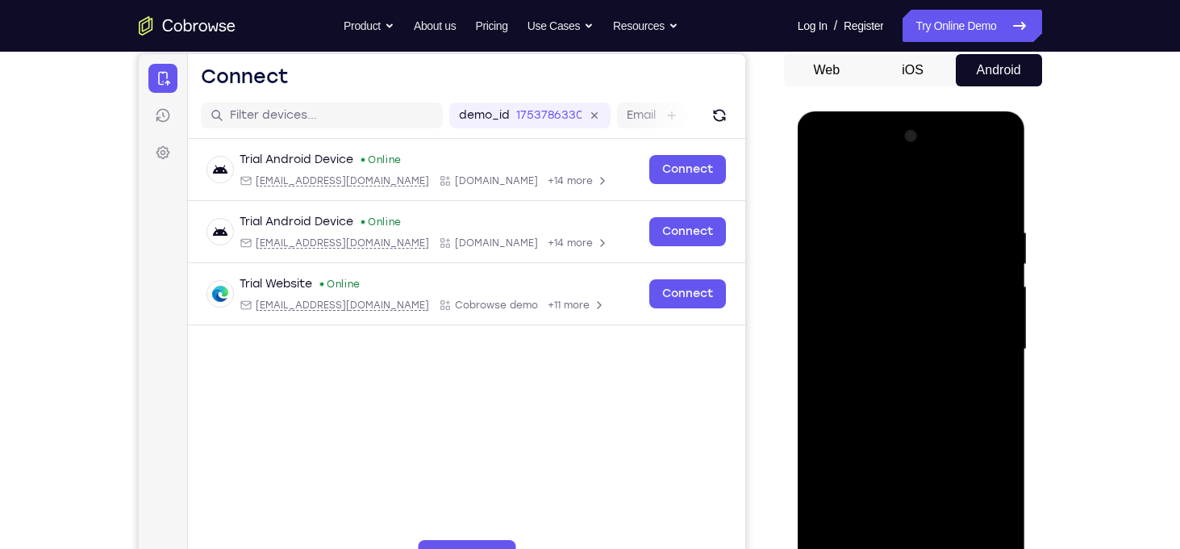
click at [892, 378] on div at bounding box center [911, 349] width 203 height 452
click at [898, 335] on div at bounding box center [911, 349] width 203 height 452
click at [887, 286] on div at bounding box center [911, 349] width 203 height 452
click at [895, 348] on div at bounding box center [911, 349] width 203 height 452
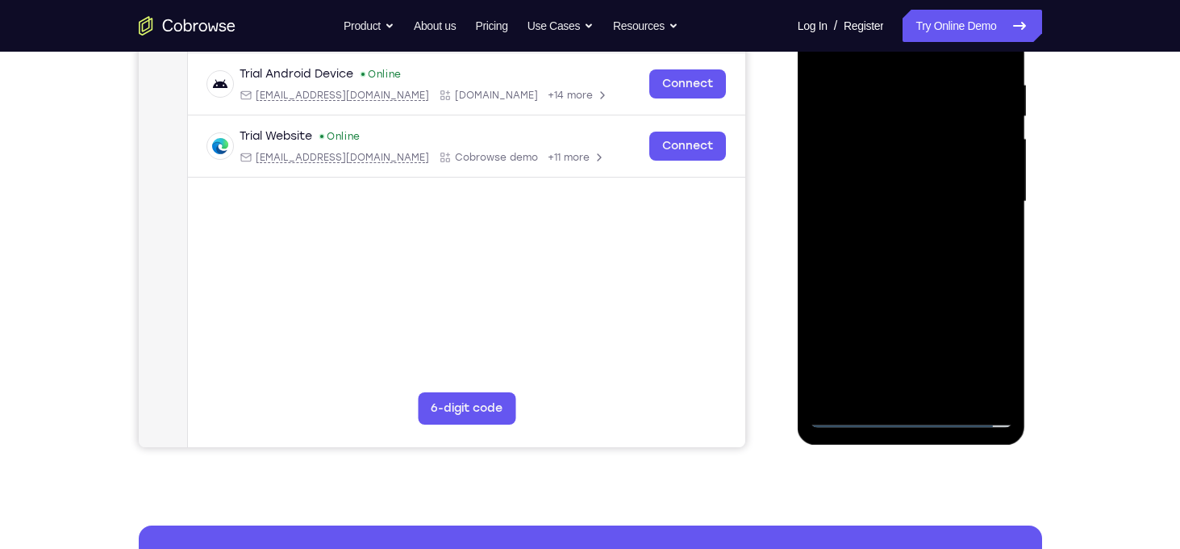
scroll to position [310, 0]
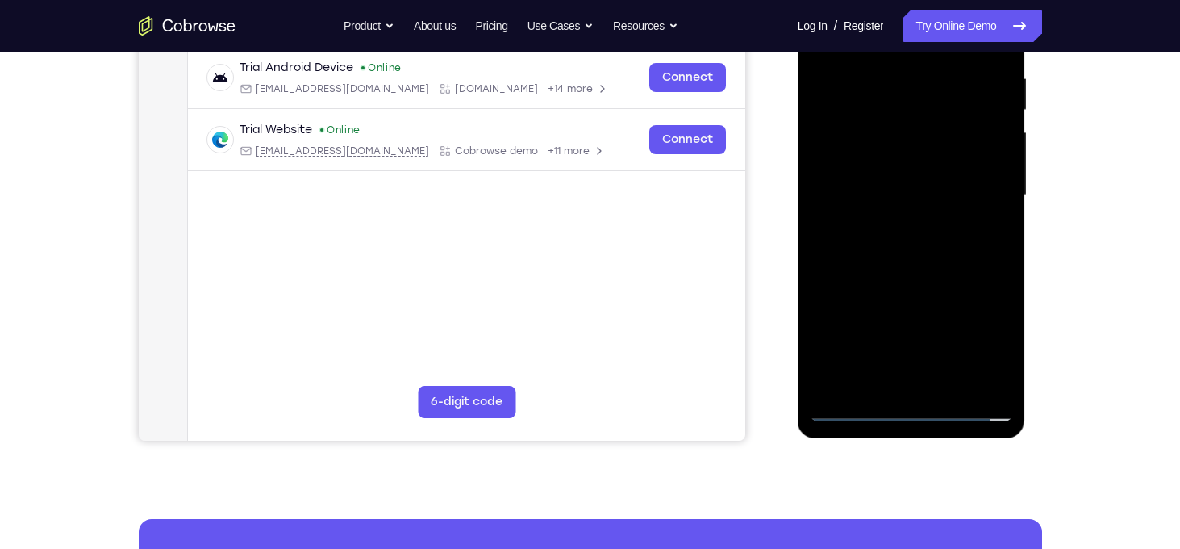
click at [911, 255] on div at bounding box center [911, 195] width 203 height 452
click at [915, 244] on div at bounding box center [911, 195] width 203 height 452
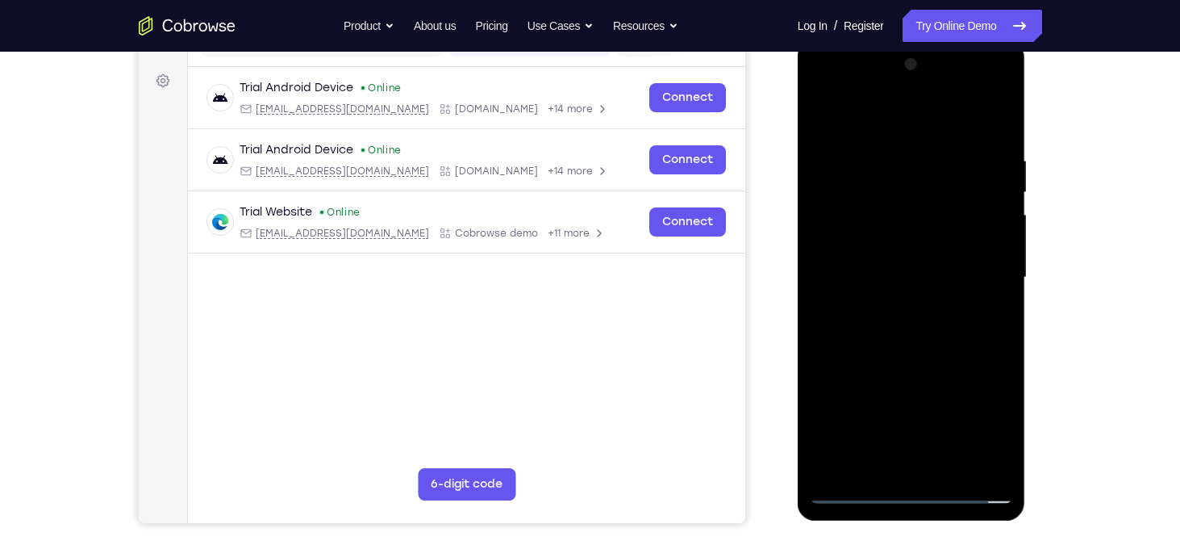
scroll to position [227, 0]
click at [954, 337] on div at bounding box center [911, 278] width 203 height 452
click at [954, 334] on div at bounding box center [911, 278] width 203 height 452
click at [916, 331] on div at bounding box center [911, 278] width 203 height 452
click at [911, 347] on div at bounding box center [911, 278] width 203 height 452
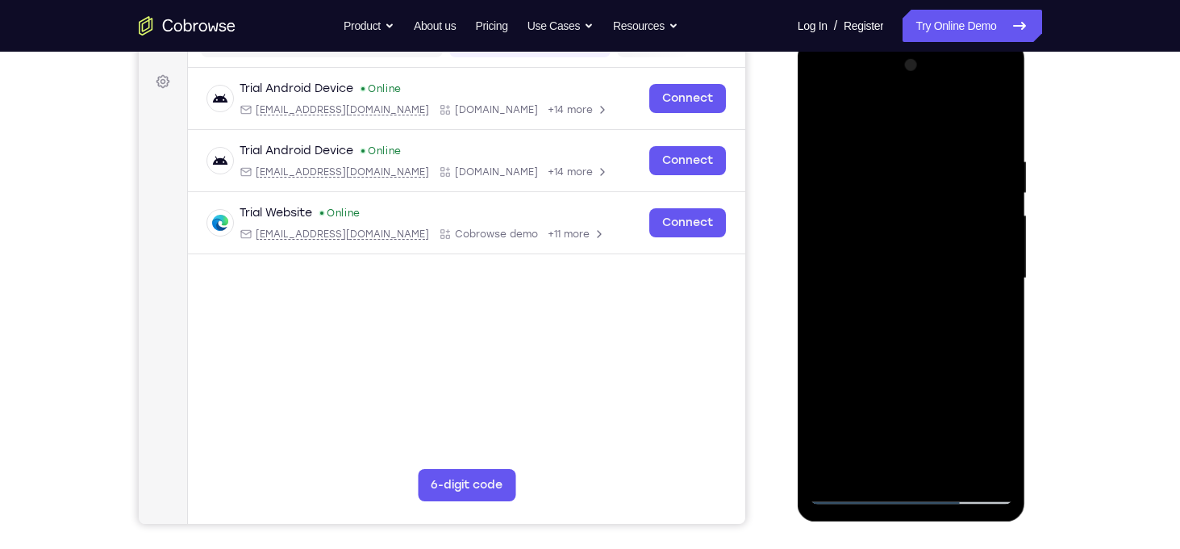
click at [950, 470] on div at bounding box center [911, 278] width 203 height 452
drag, startPoint x: 951, startPoint y: 383, endPoint x: 923, endPoint y: 359, distance: 37.2
click at [923, 359] on div at bounding box center [911, 278] width 203 height 452
drag, startPoint x: 908, startPoint y: 416, endPoint x: 910, endPoint y: 290, distance: 125.1
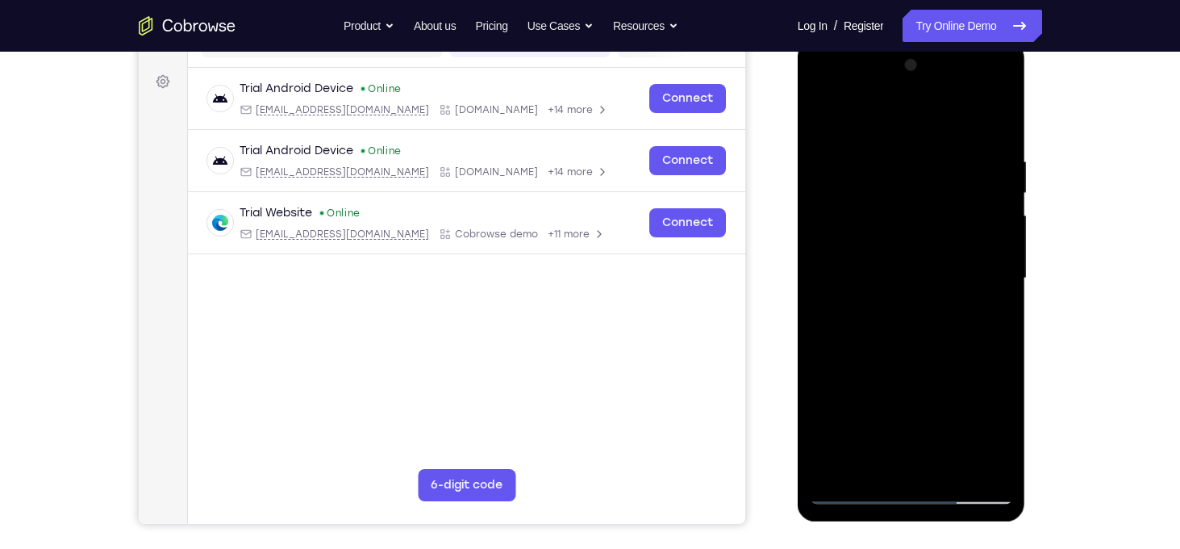
click at [910, 290] on div at bounding box center [911, 278] width 203 height 452
drag, startPoint x: 895, startPoint y: 388, endPoint x: 905, endPoint y: 315, distance: 74.2
click at [905, 315] on div at bounding box center [911, 278] width 203 height 452
drag, startPoint x: 903, startPoint y: 400, endPoint x: 909, endPoint y: 344, distance: 56.8
click at [909, 344] on div at bounding box center [911, 278] width 203 height 452
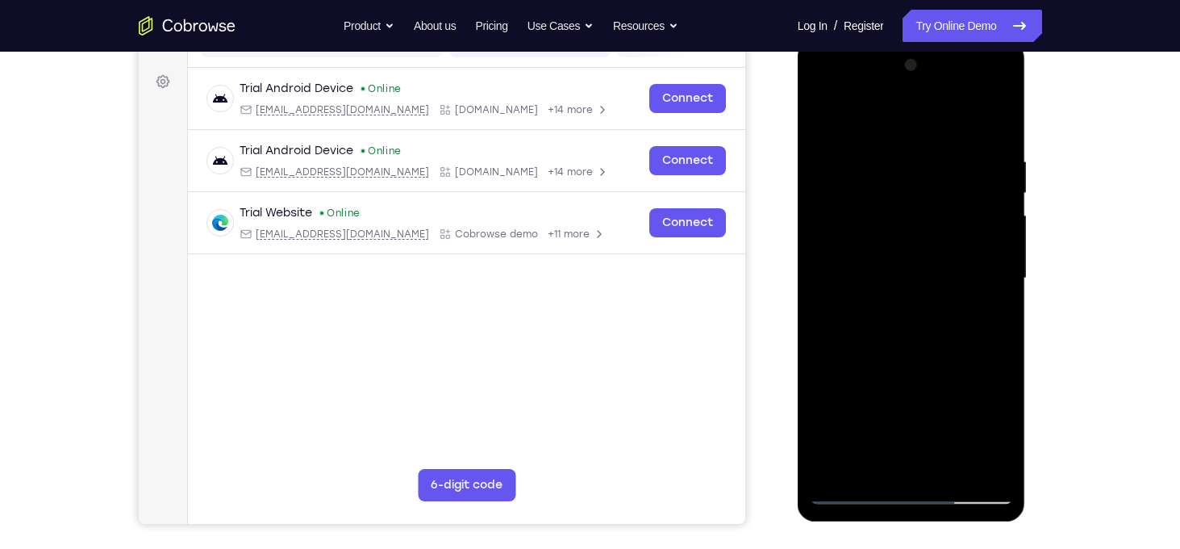
click at [866, 409] on div at bounding box center [911, 278] width 203 height 452
click at [881, 459] on div at bounding box center [911, 278] width 203 height 452
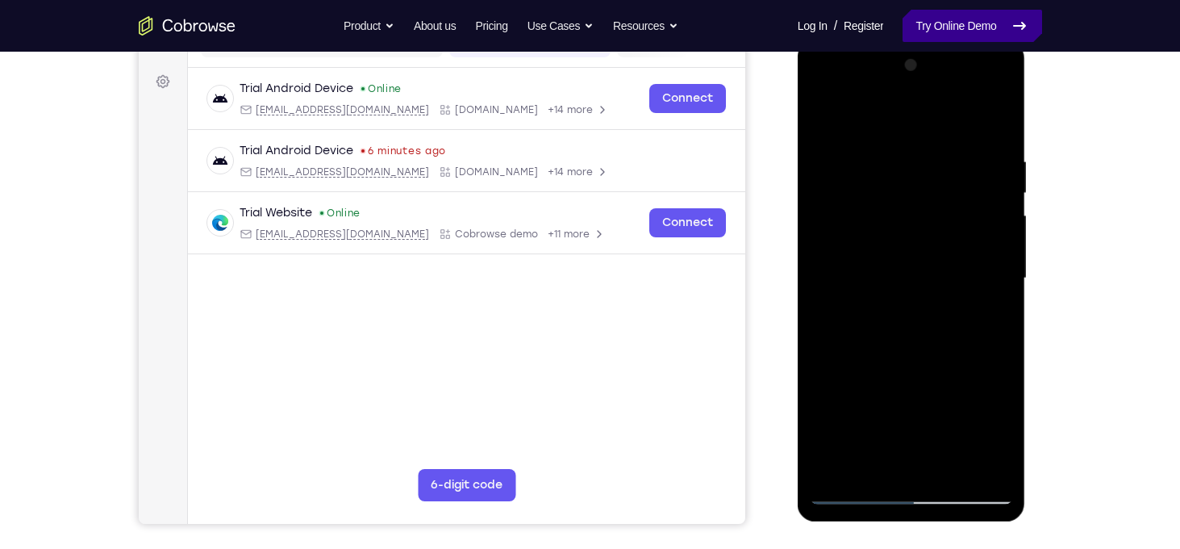
click at [998, 16] on link "Try Online Demo" at bounding box center [972, 26] width 139 height 32
